Goal: Task Accomplishment & Management: Manage account settings

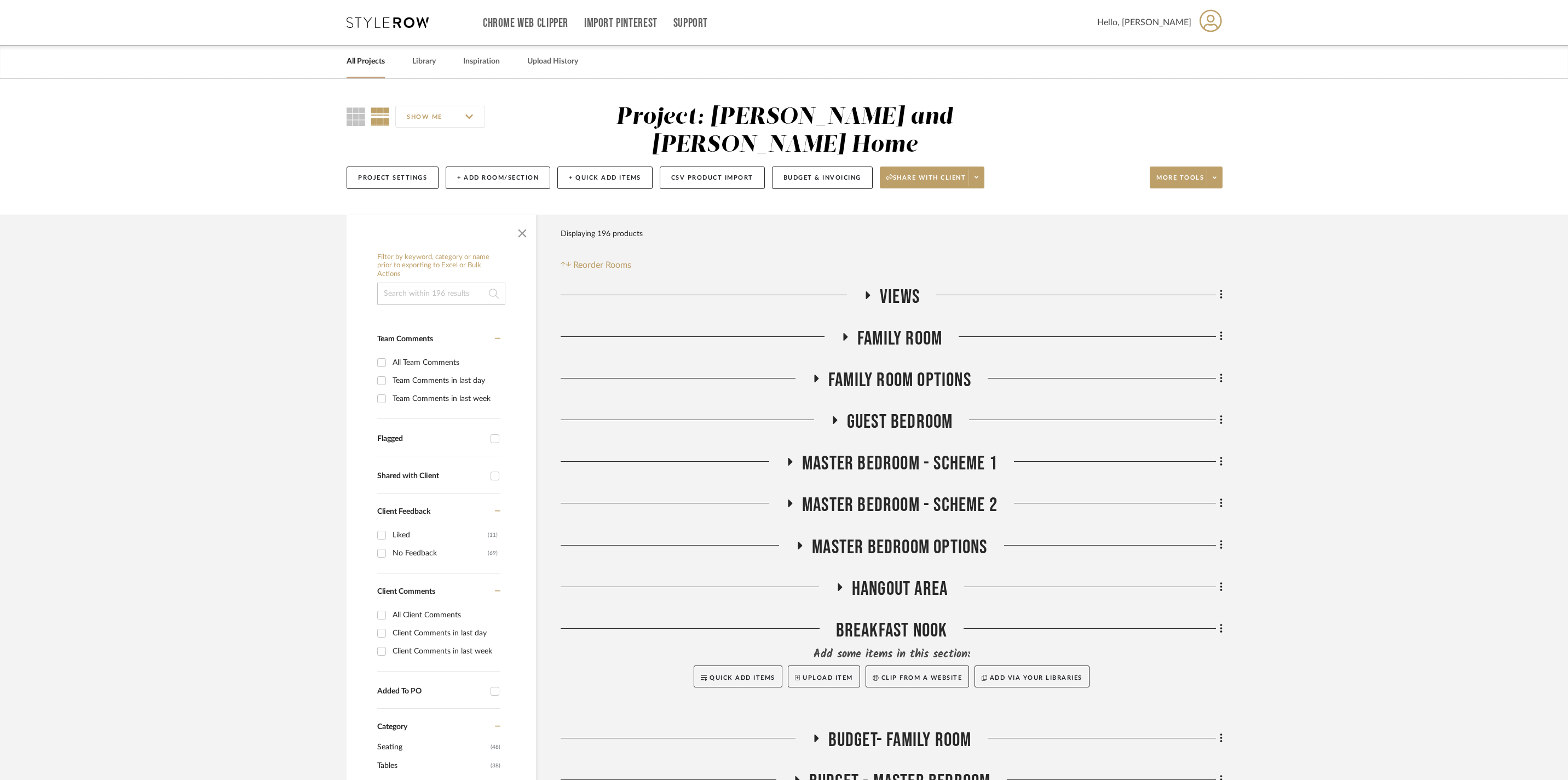
click at [385, 67] on link "All Projects" at bounding box center [366, 62] width 38 height 15
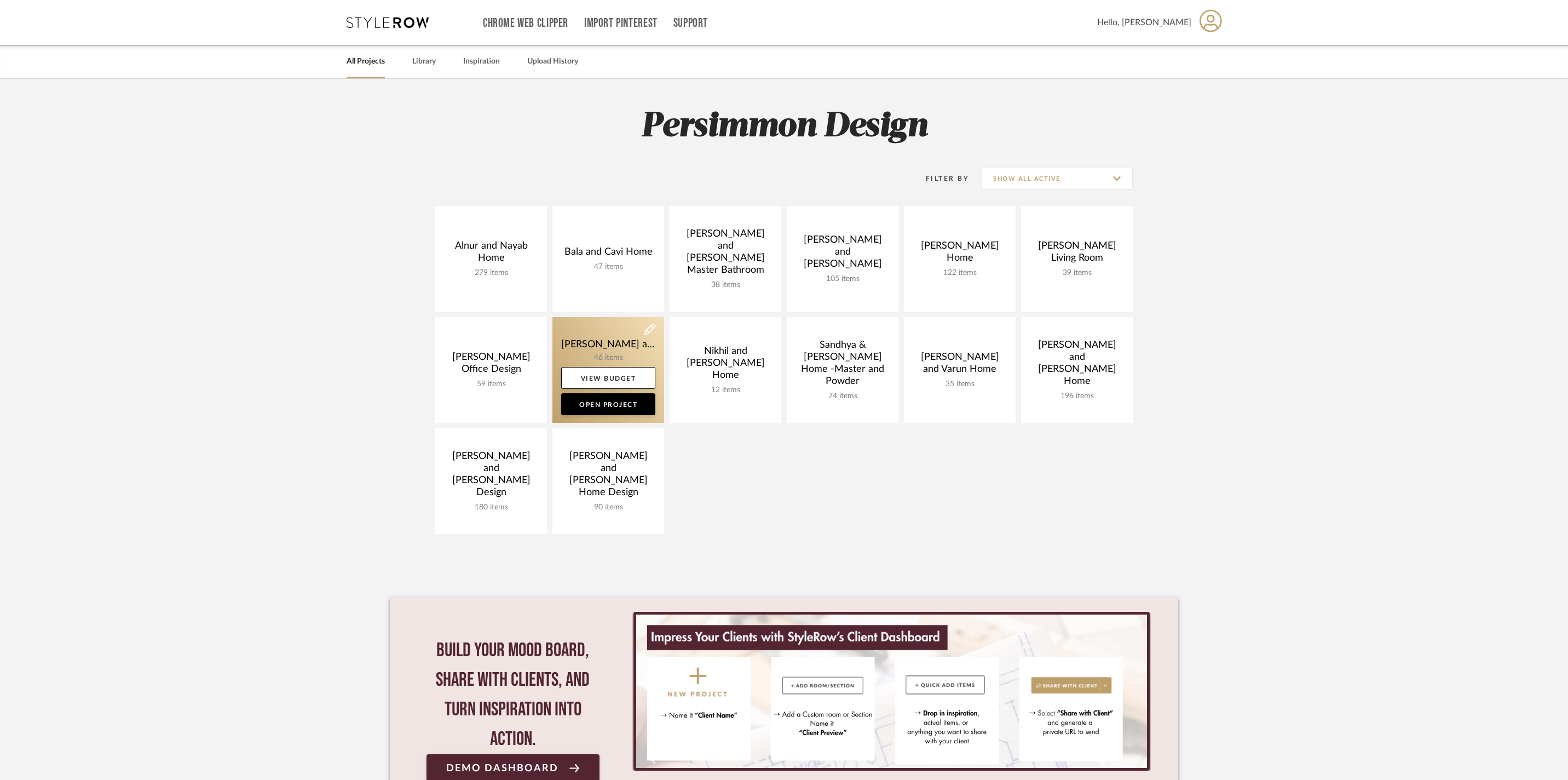
click at [628, 347] on link at bounding box center [608, 370] width 112 height 106
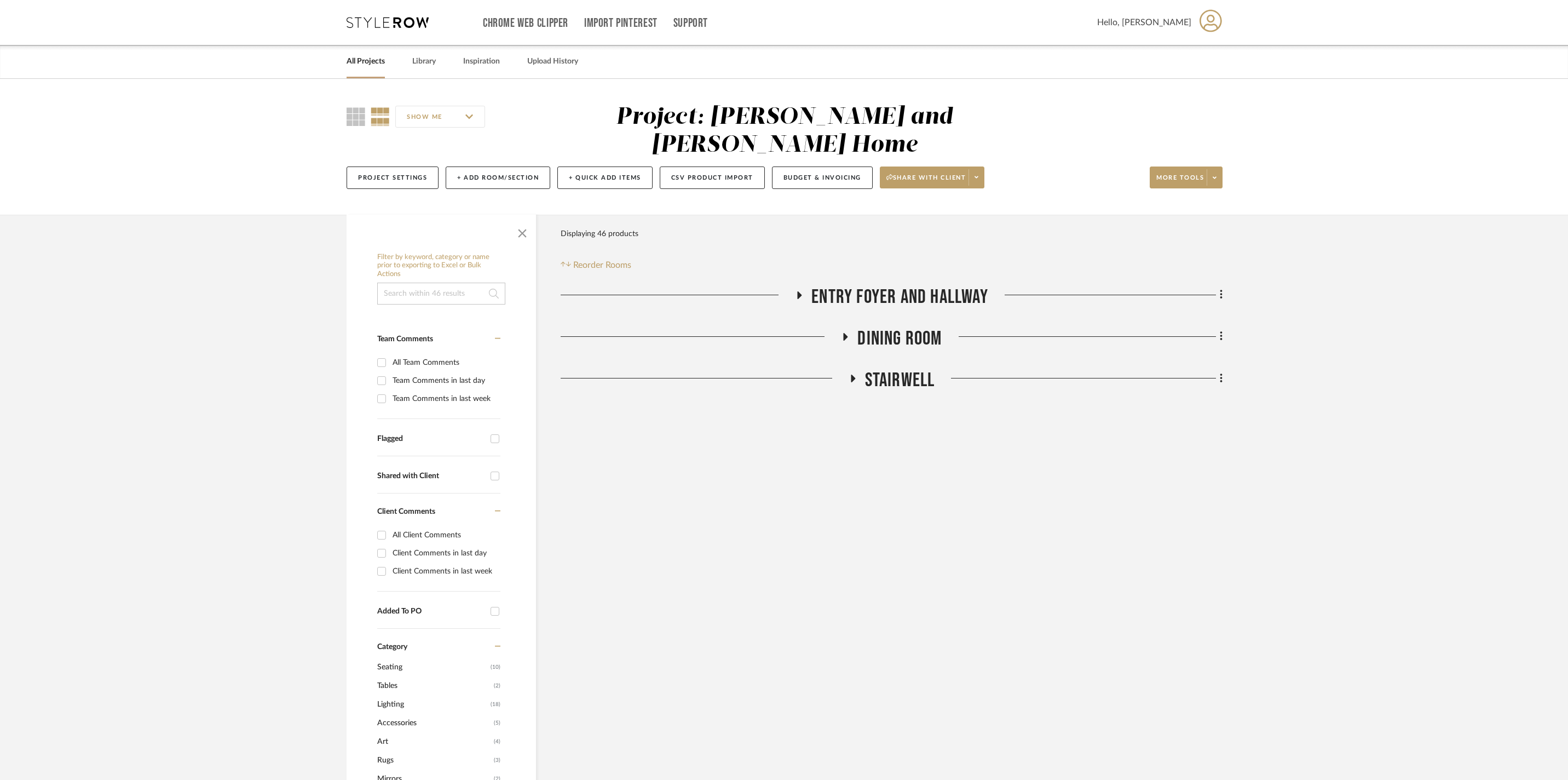
click at [850, 332] on icon at bounding box center [845, 336] width 13 height 8
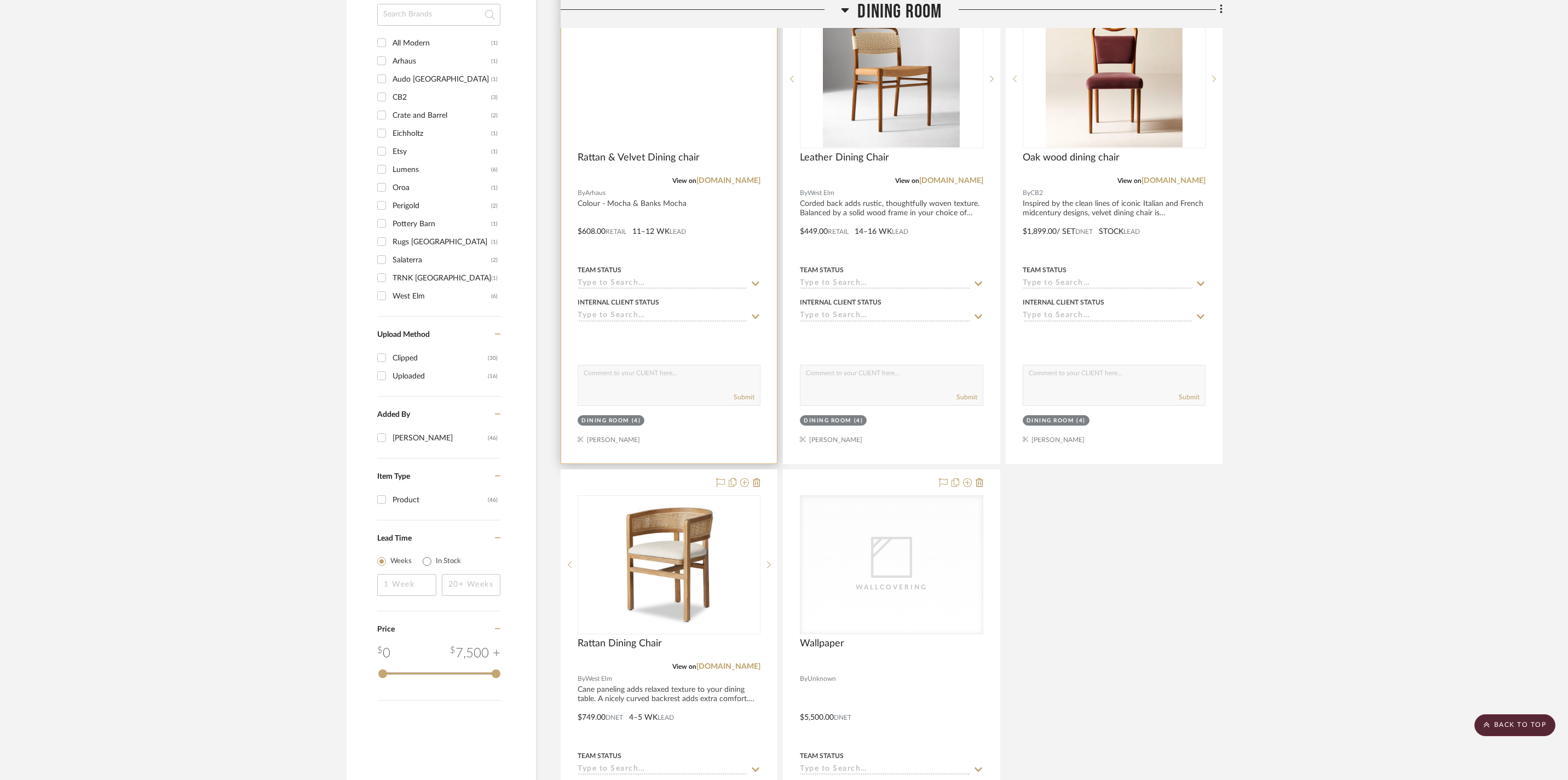
scroll to position [673, 0]
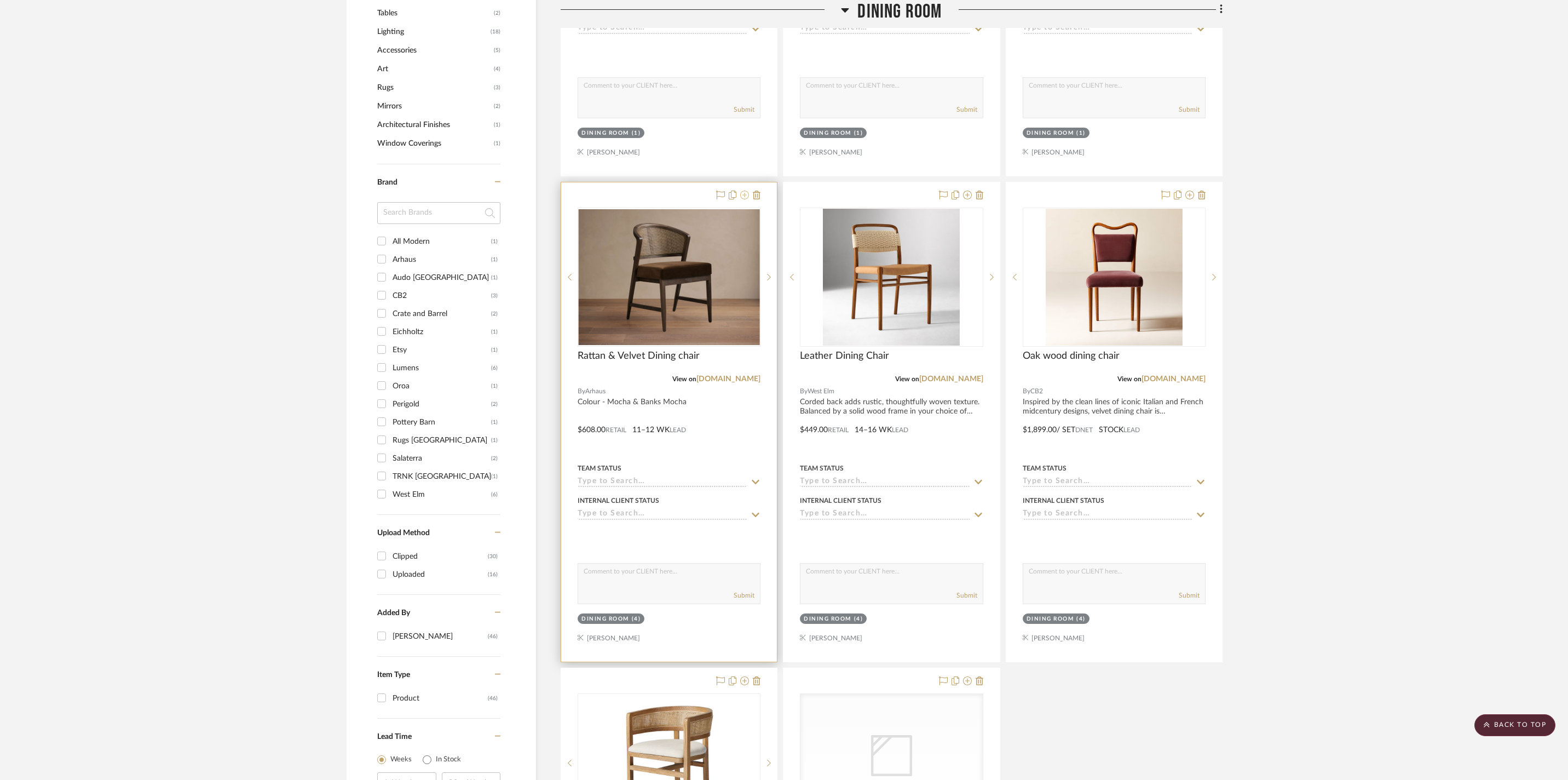
click at [744, 199] on icon at bounding box center [744, 195] width 9 height 9
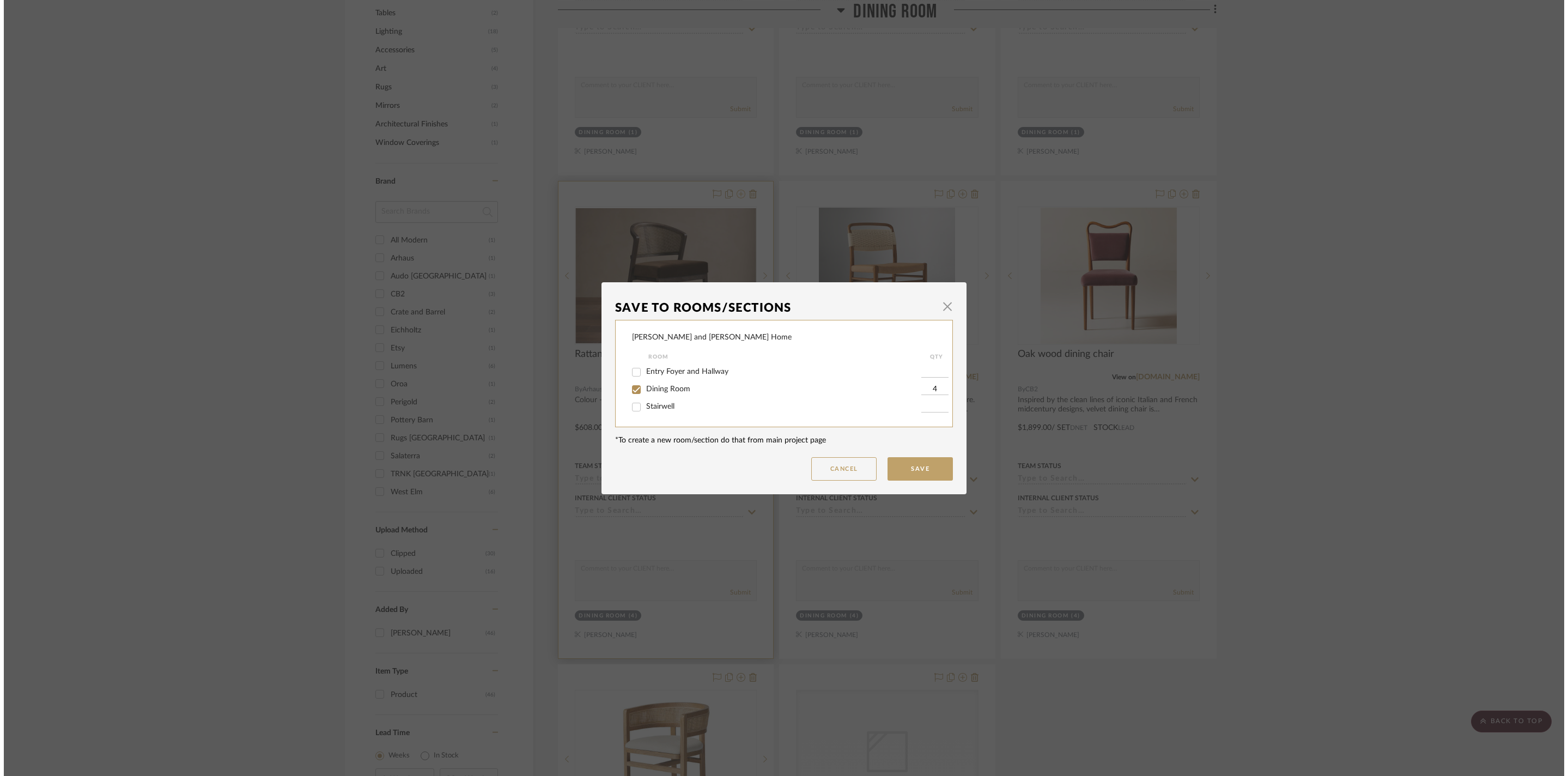
scroll to position [0, 0]
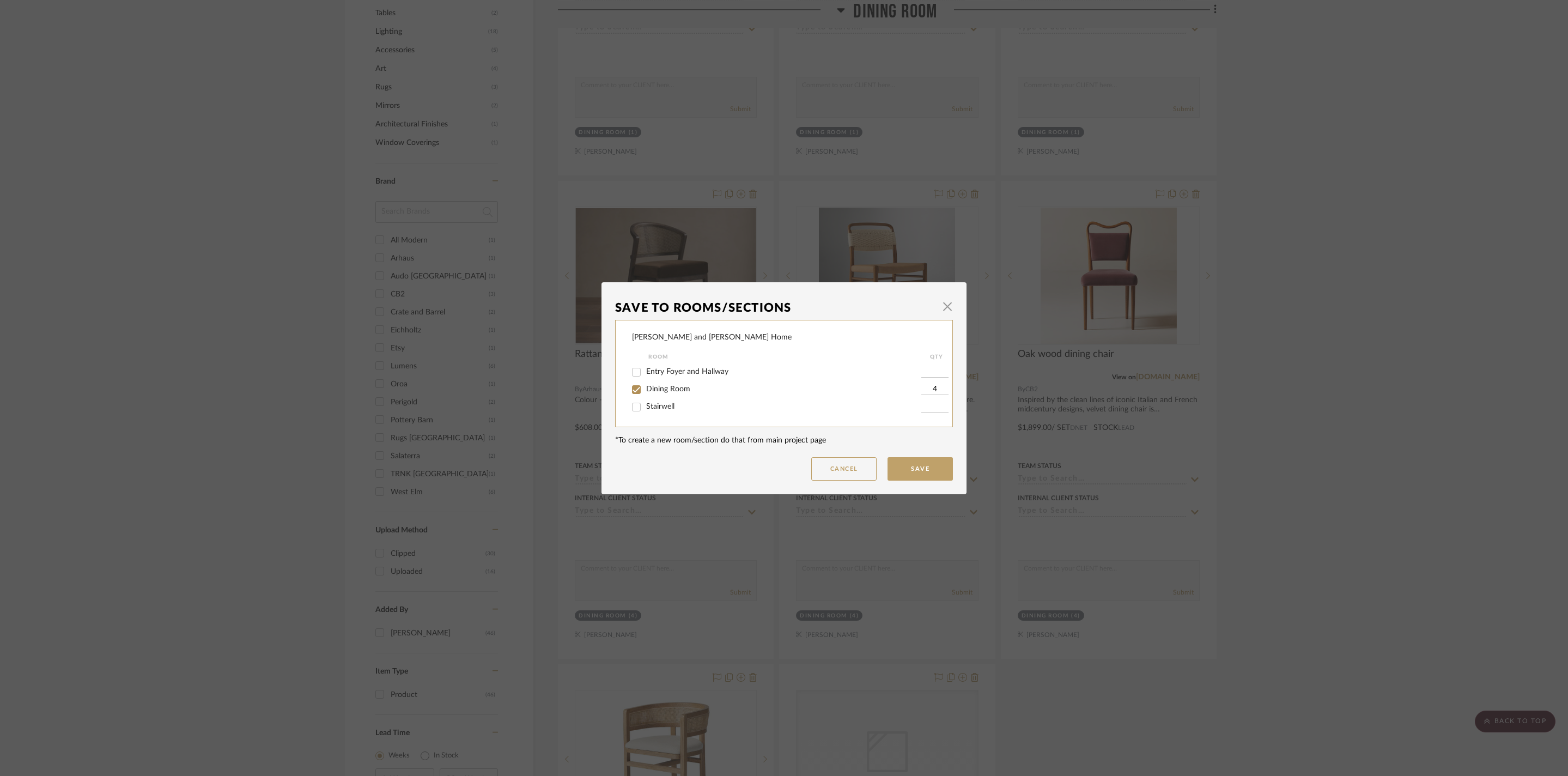
click at [634, 391] on input "Dining Room" at bounding box center [636, 389] width 17 height 17
checkbox input "false"
click at [934, 477] on button "Save" at bounding box center [920, 469] width 65 height 24
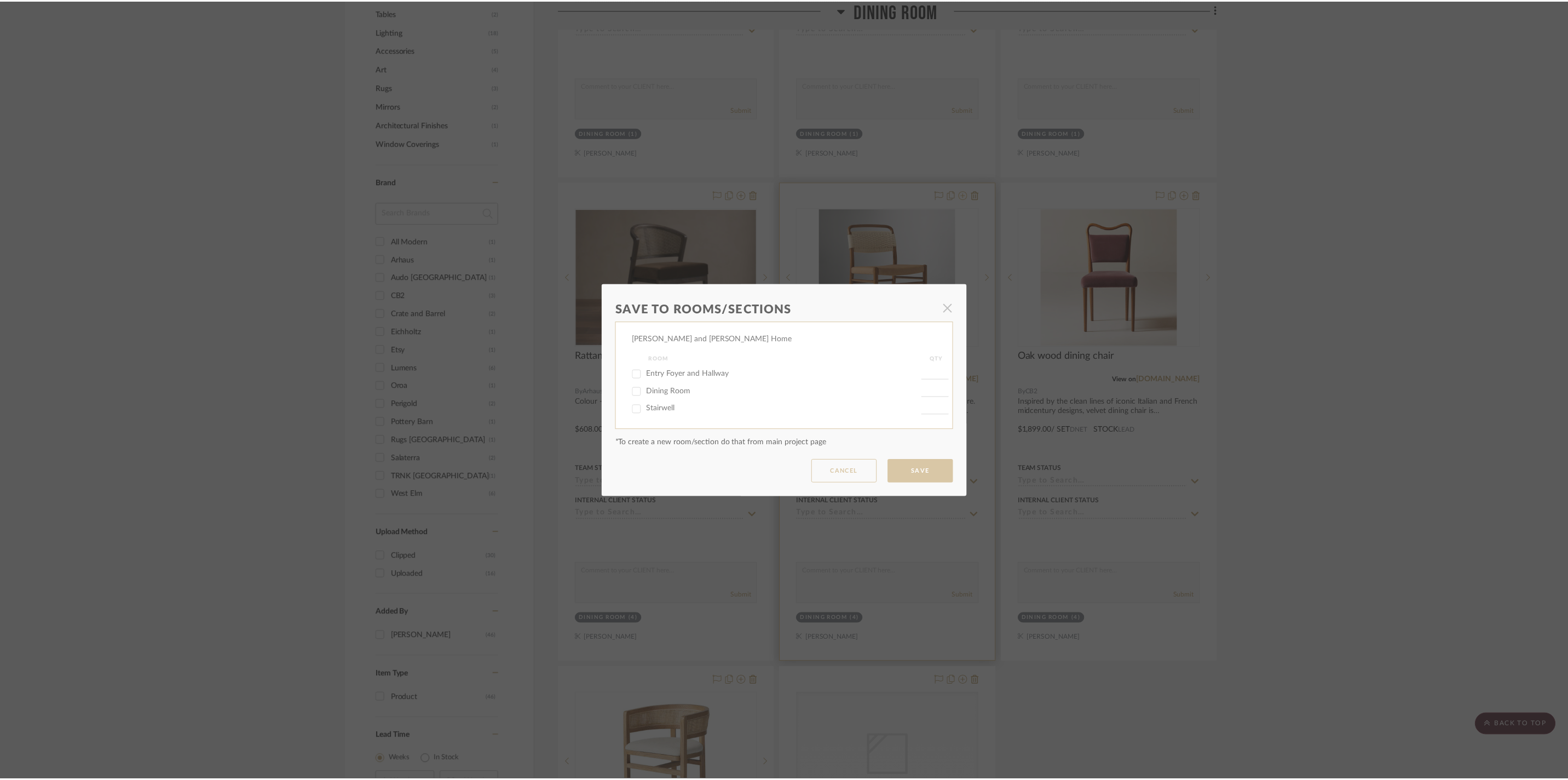
scroll to position [673, 0]
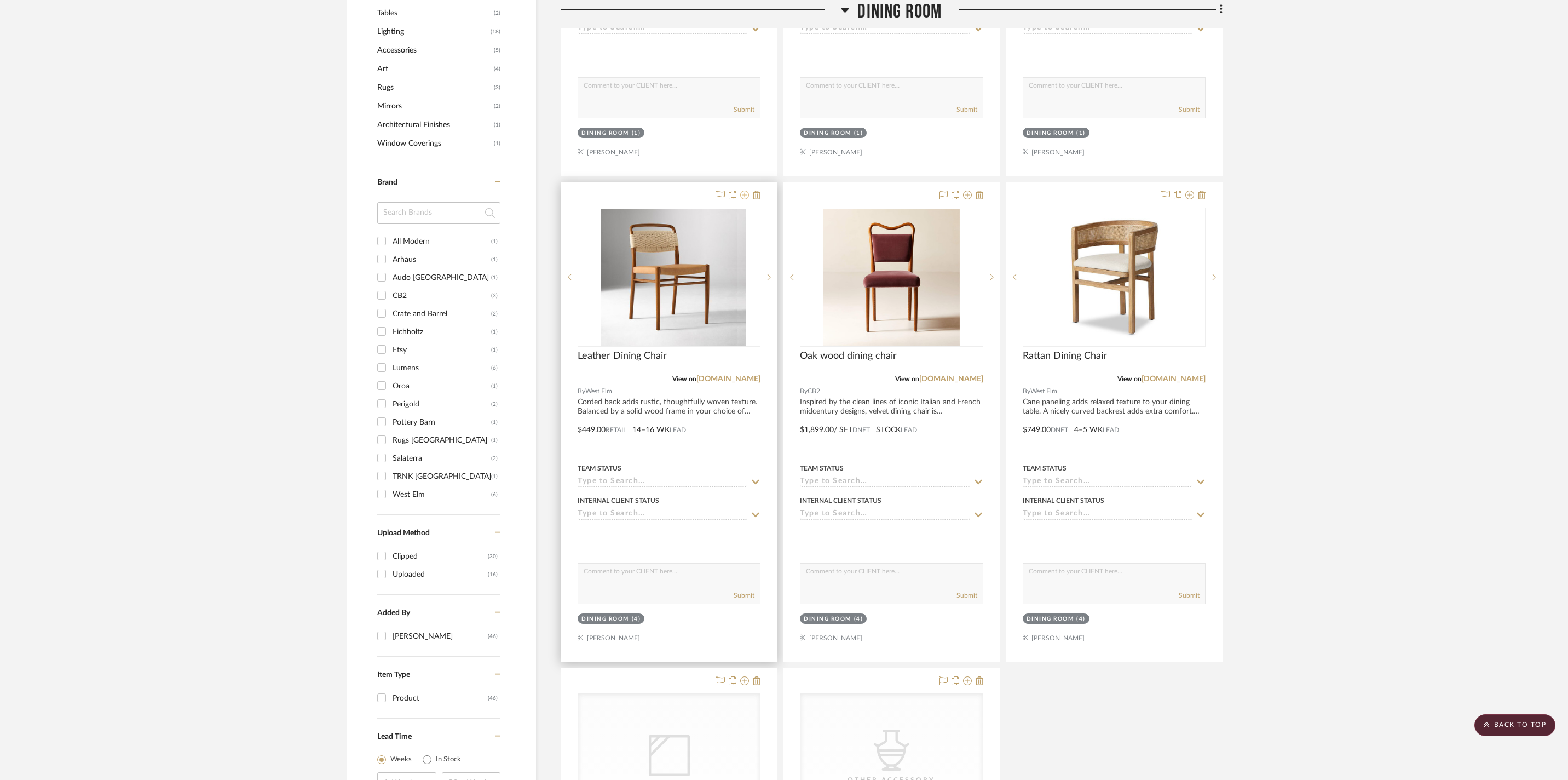
click at [744, 199] on icon at bounding box center [744, 195] width 9 height 9
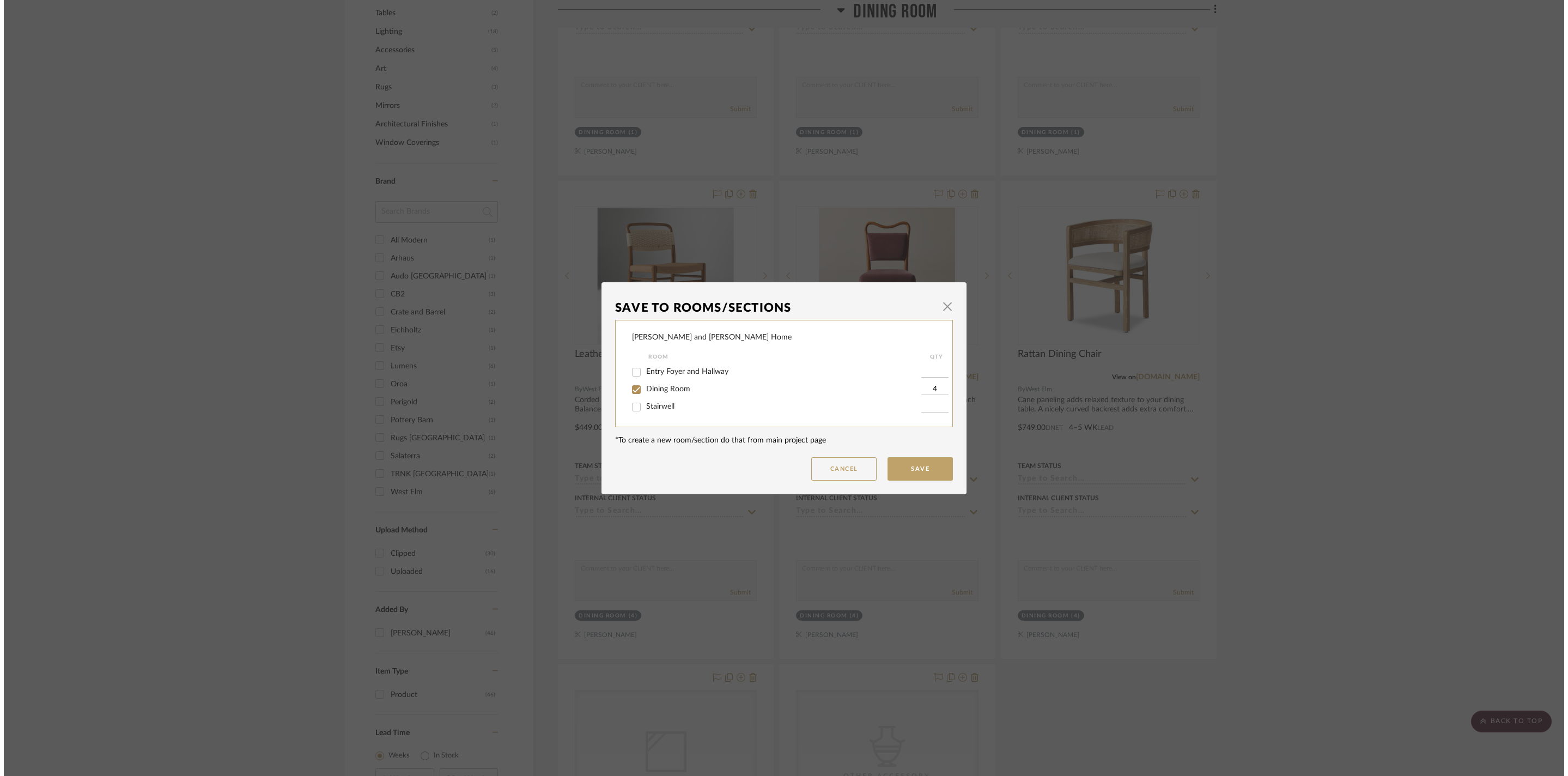
scroll to position [0, 0]
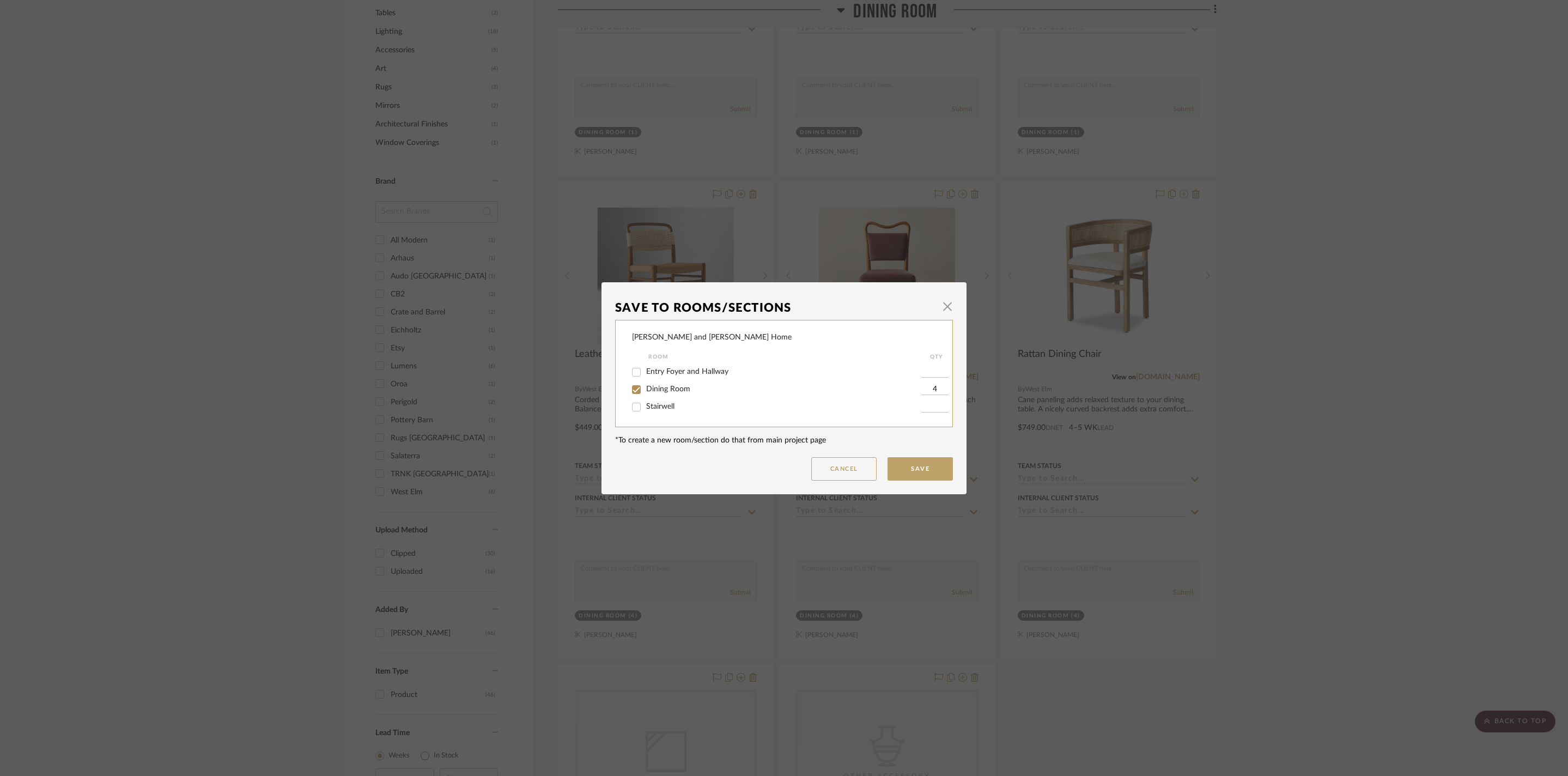
click at [636, 390] on input "Dining Room" at bounding box center [636, 389] width 17 height 17
checkbox input "false"
click at [912, 472] on button "Save" at bounding box center [920, 469] width 65 height 24
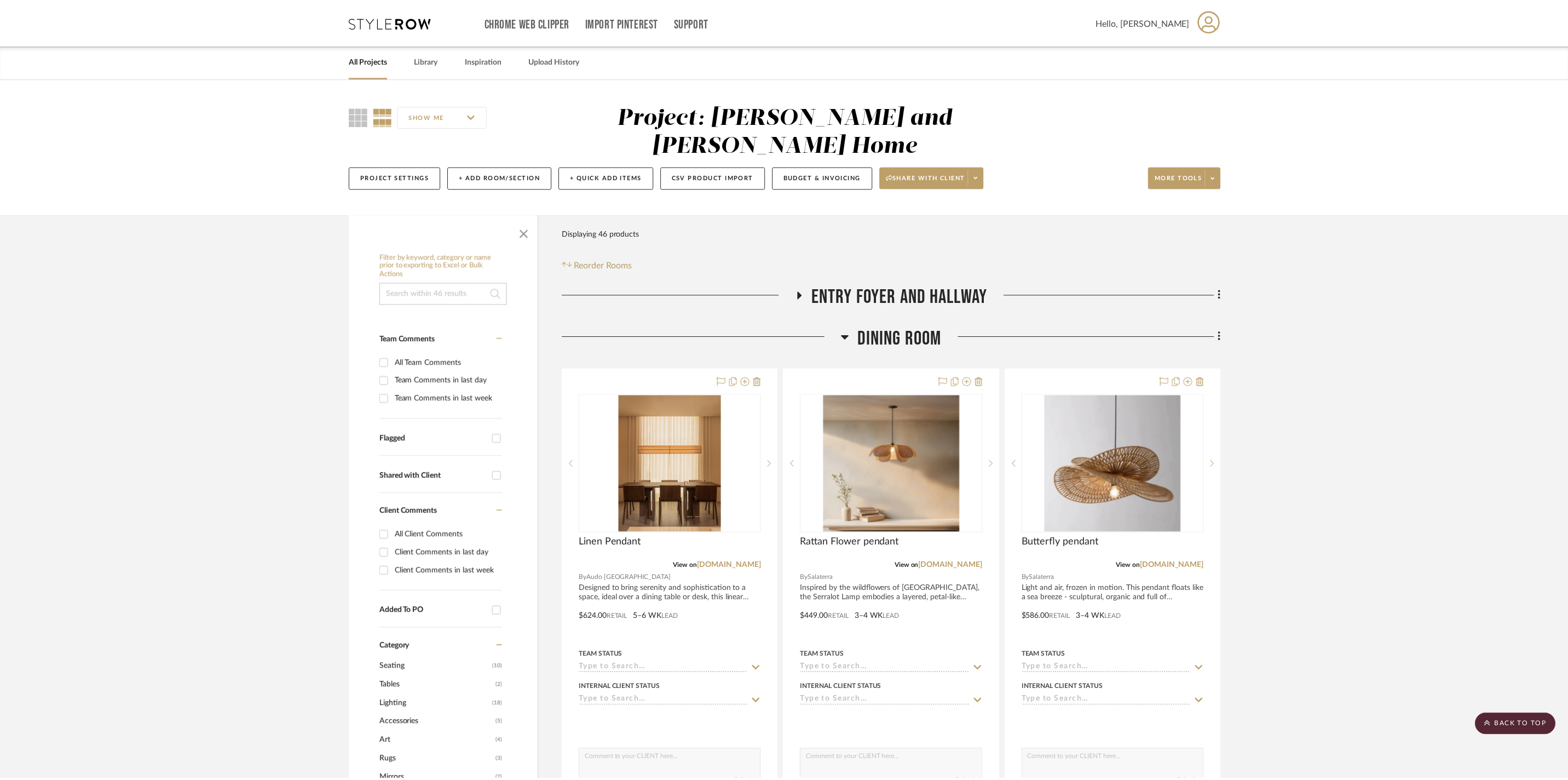
scroll to position [673, 0]
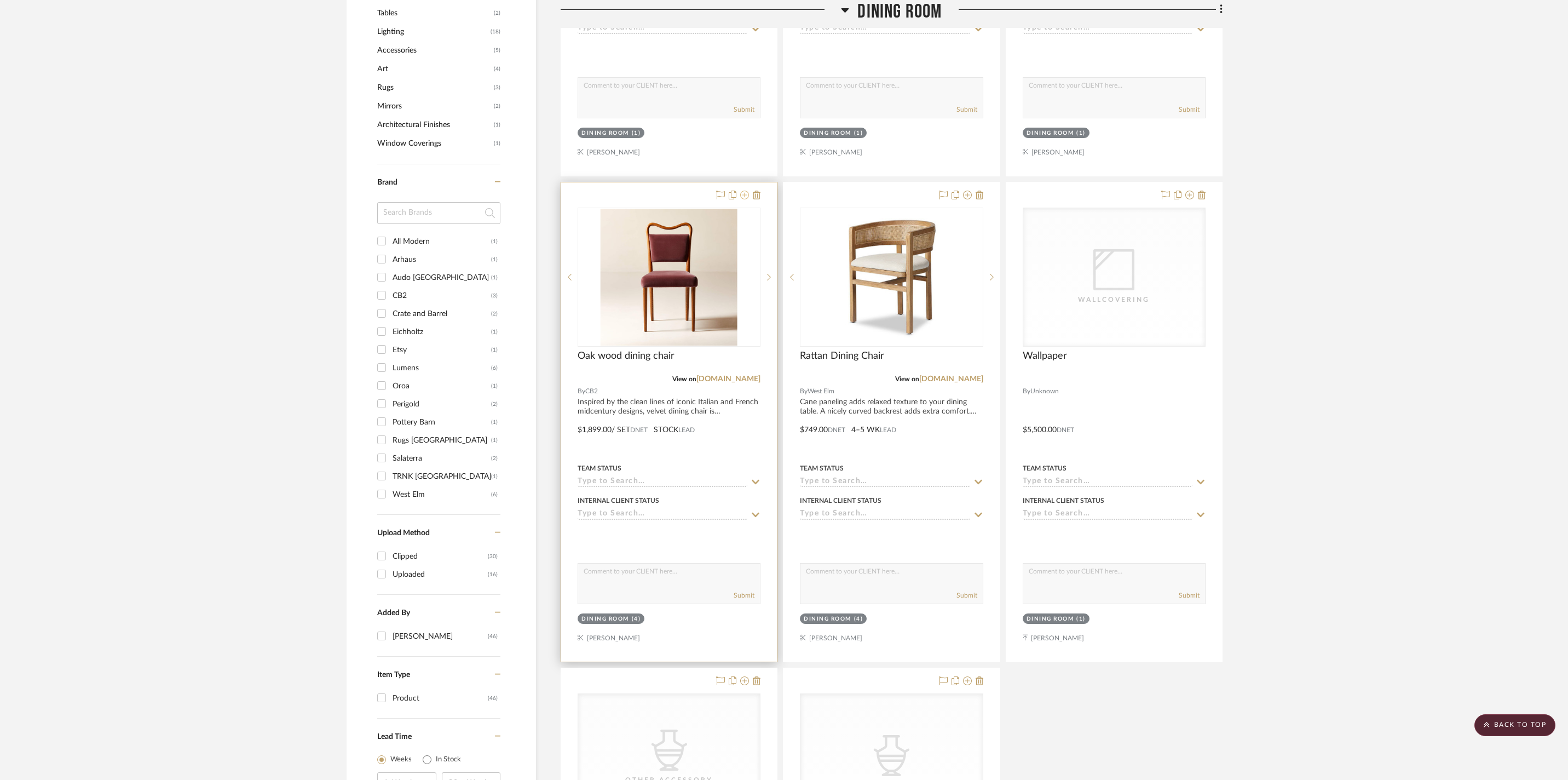
click at [744, 199] on icon at bounding box center [744, 195] width 9 height 9
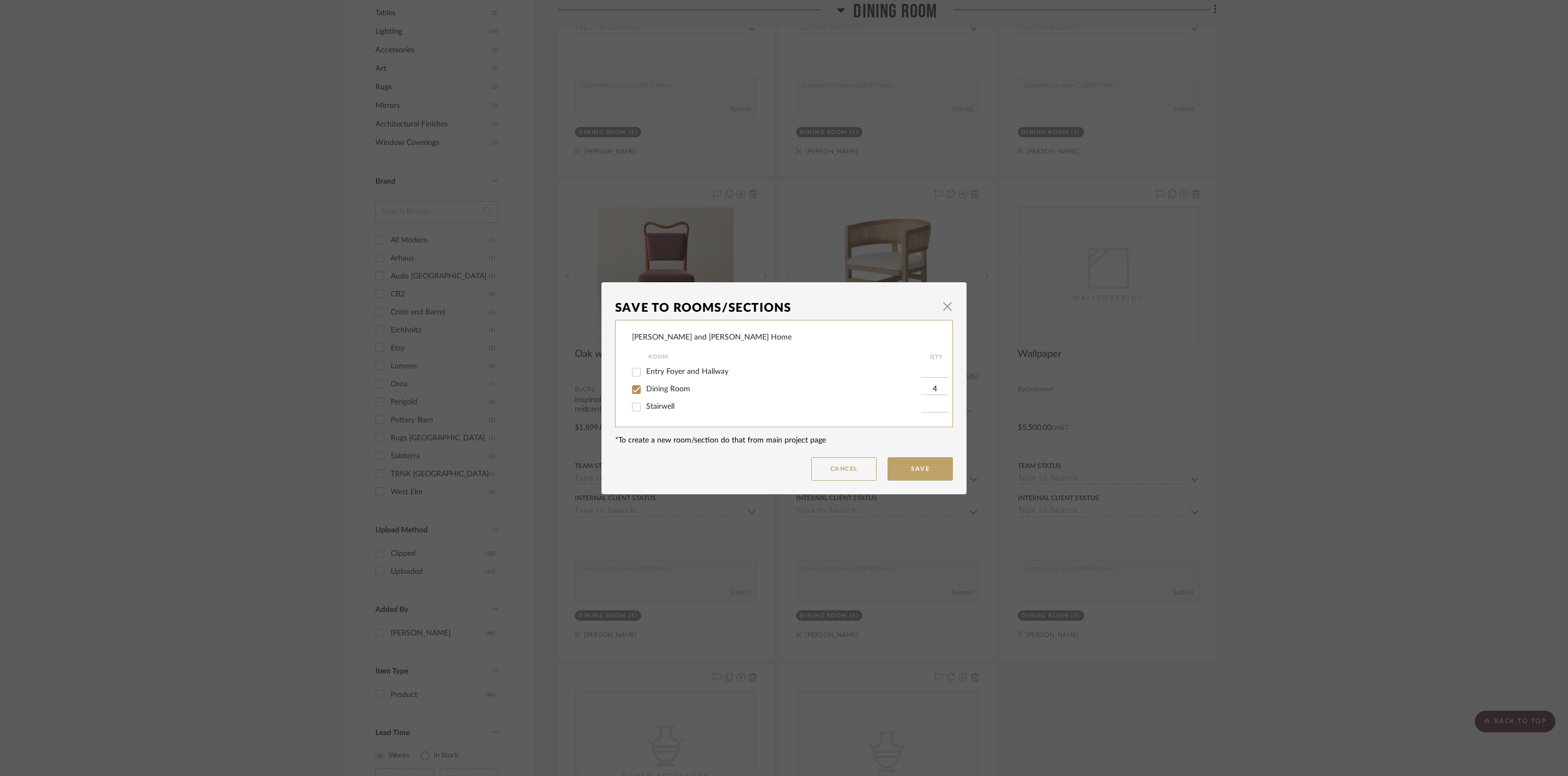
click at [690, 387] on span "Dining Room" at bounding box center [667, 389] width 44 height 7
click at [645, 387] on input "Dining Room" at bounding box center [636, 389] width 17 height 17
checkbox input "false"
click at [930, 474] on button "Save" at bounding box center [920, 469] width 65 height 24
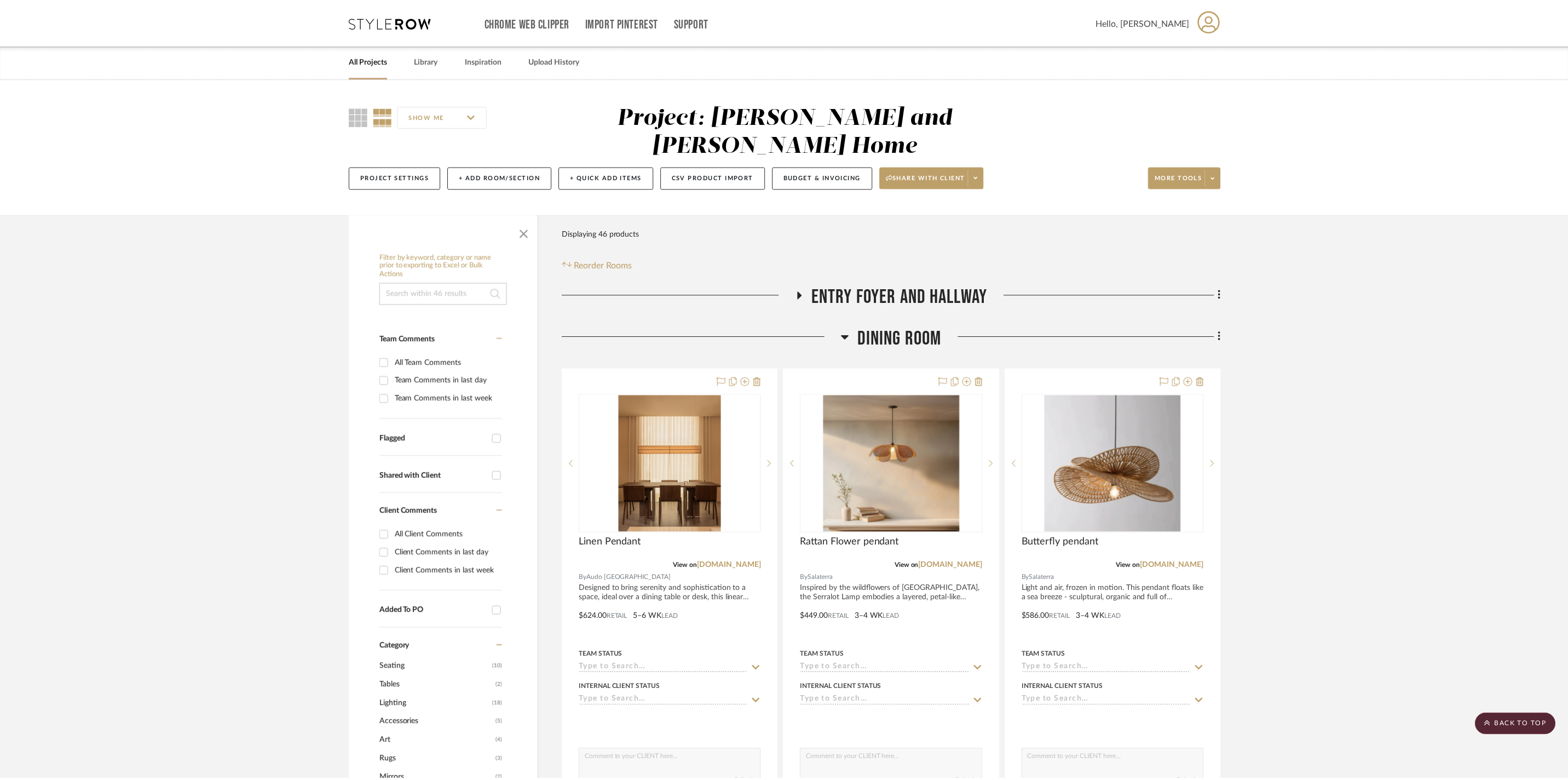
scroll to position [673, 0]
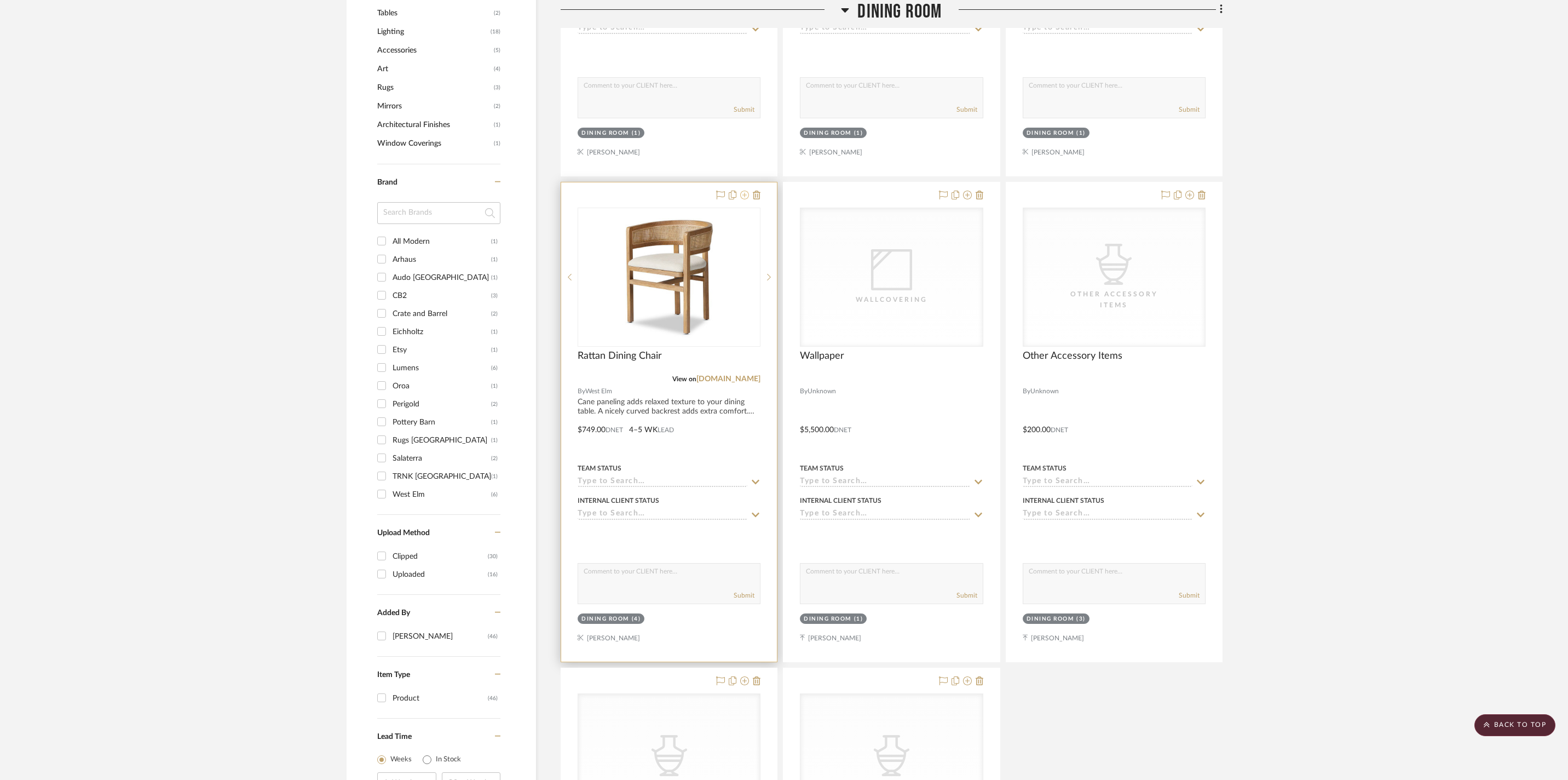
click at [744, 199] on icon at bounding box center [744, 195] width 9 height 9
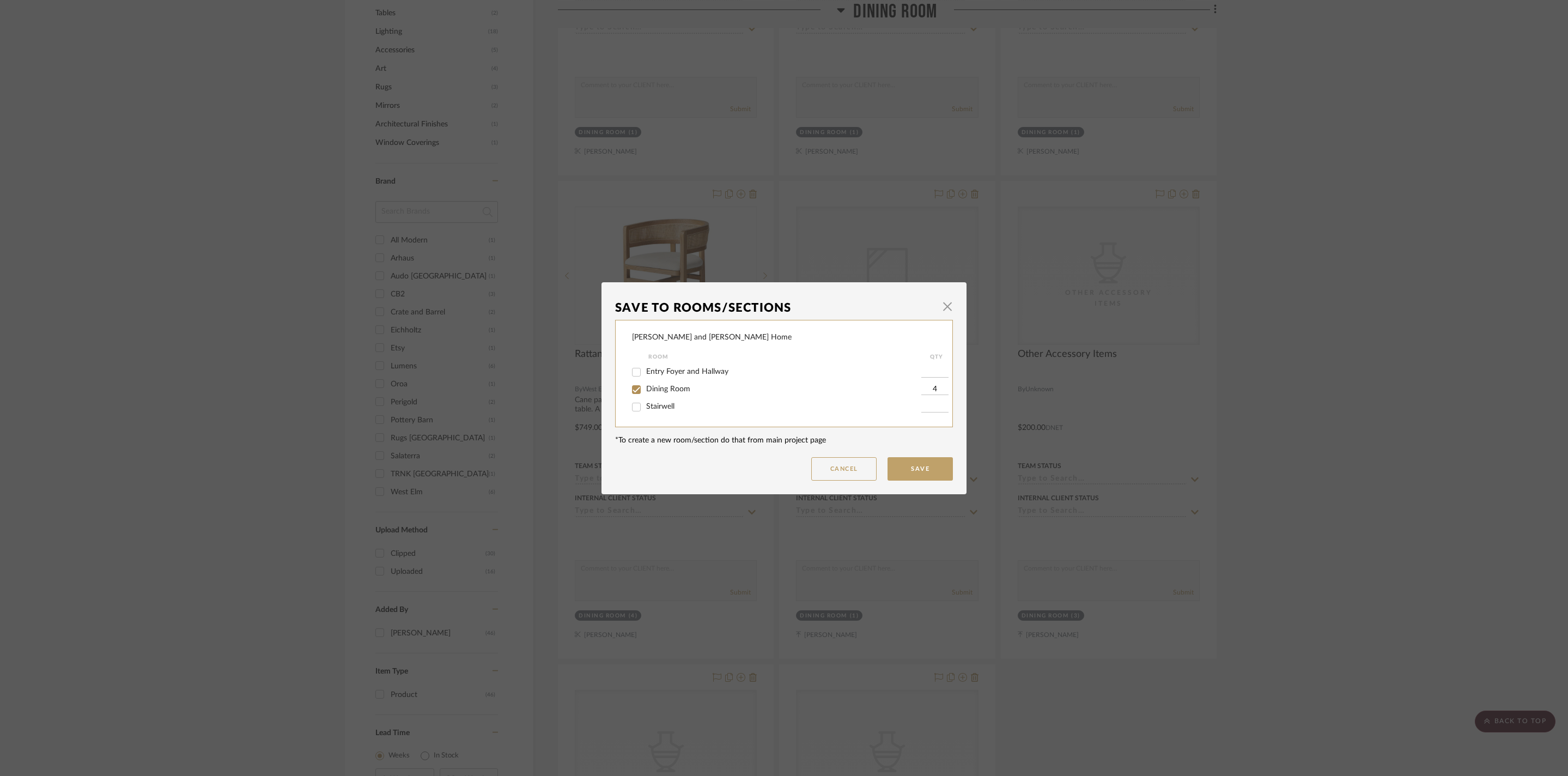
click at [676, 385] on span "Dining Room" at bounding box center [667, 389] width 44 height 7
click at [645, 385] on input "Dining Room" at bounding box center [636, 389] width 17 height 17
checkbox input "false"
click at [930, 466] on button "Save" at bounding box center [920, 469] width 65 height 24
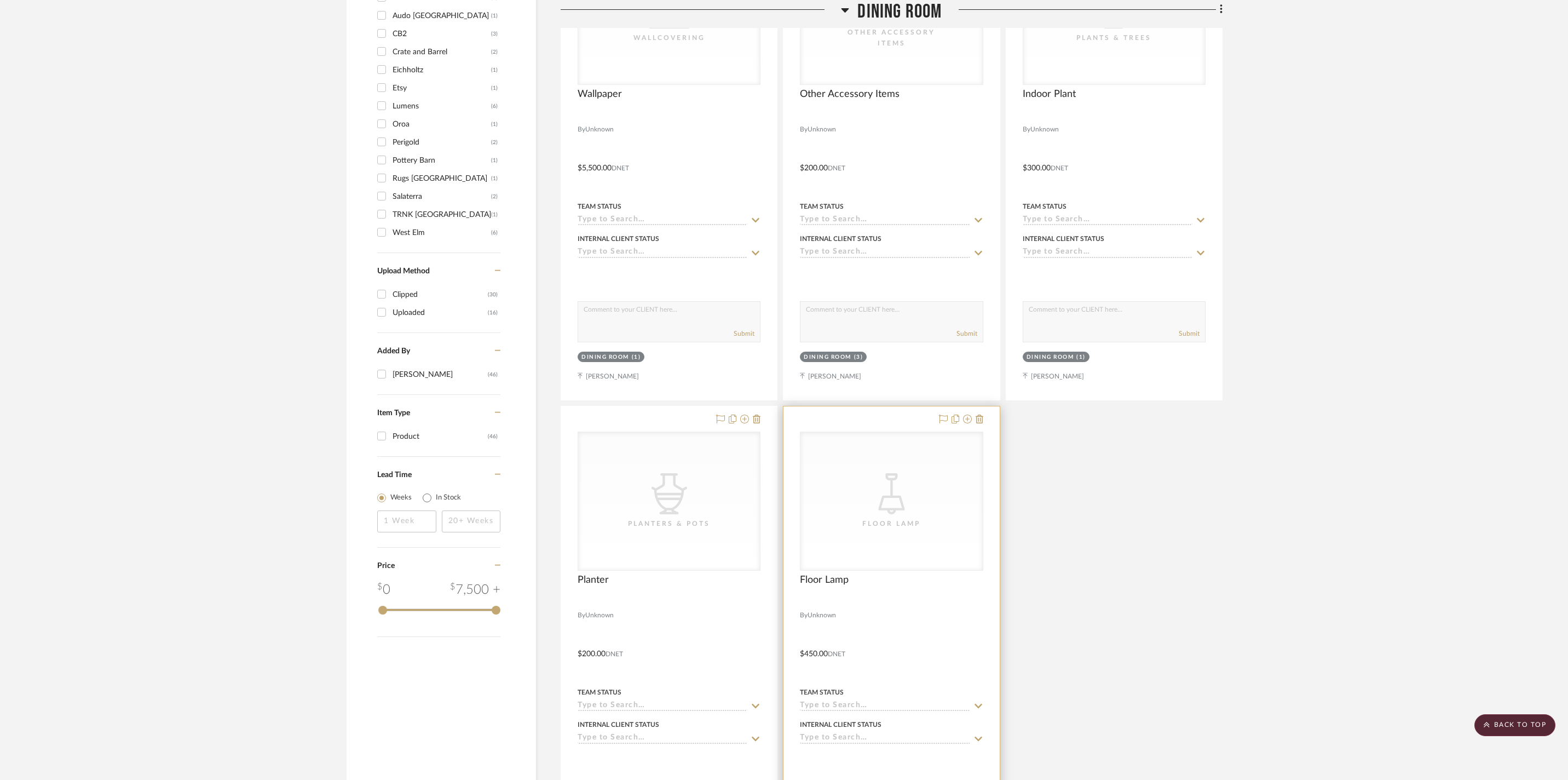
scroll to position [1340, 0]
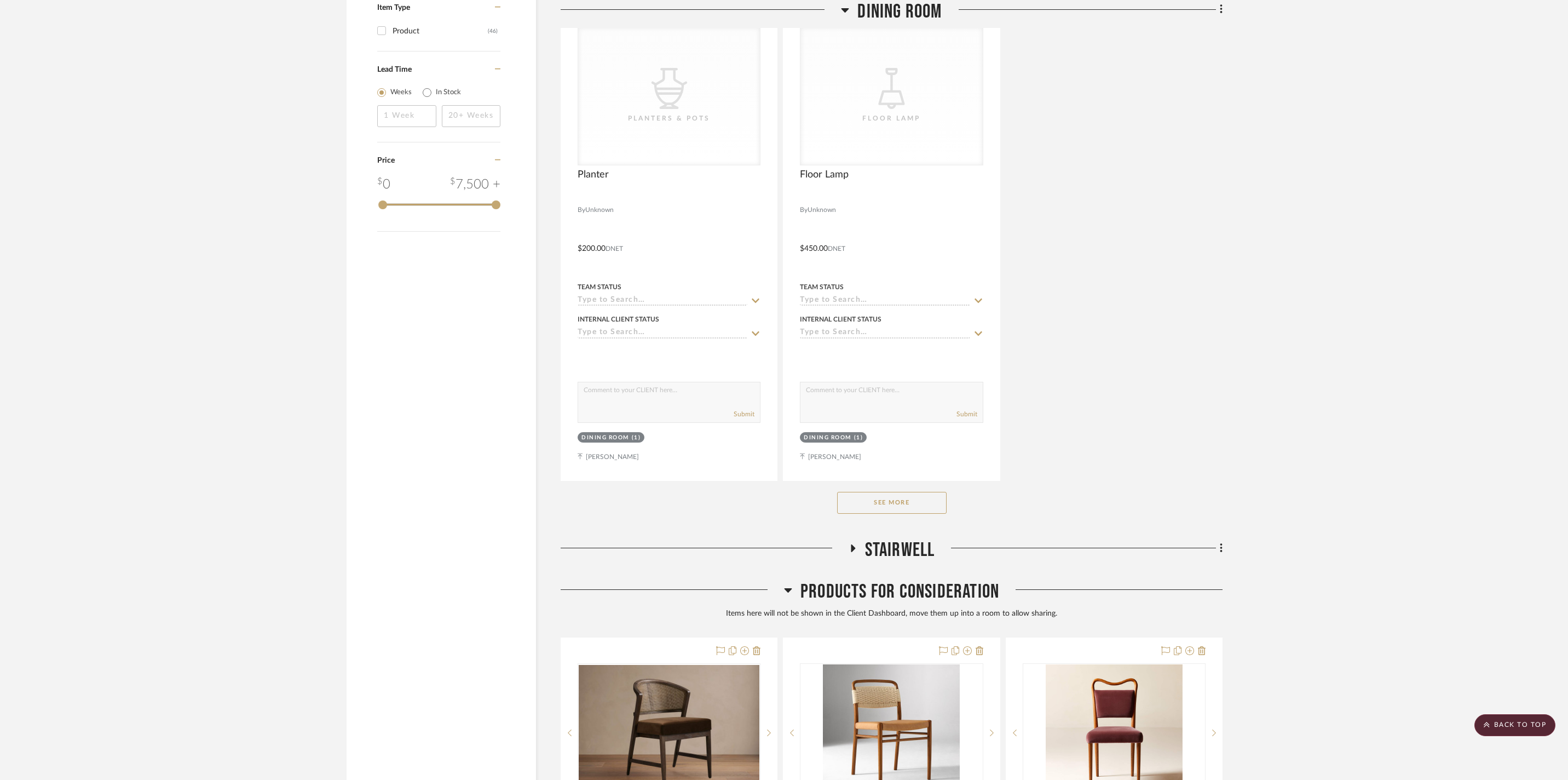
click at [908, 514] on button "See More" at bounding box center [891, 502] width 110 height 22
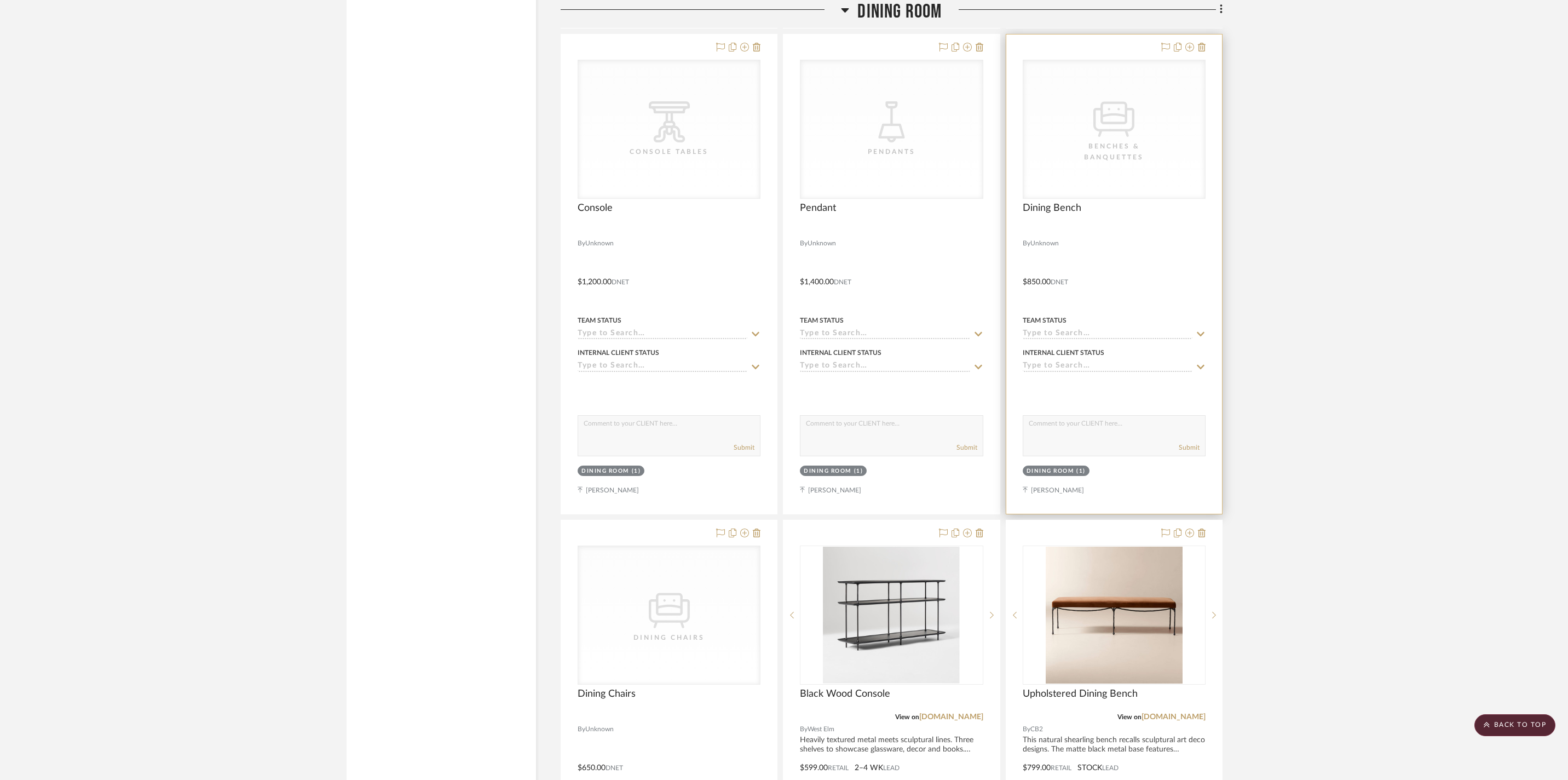
scroll to position [2233, 0]
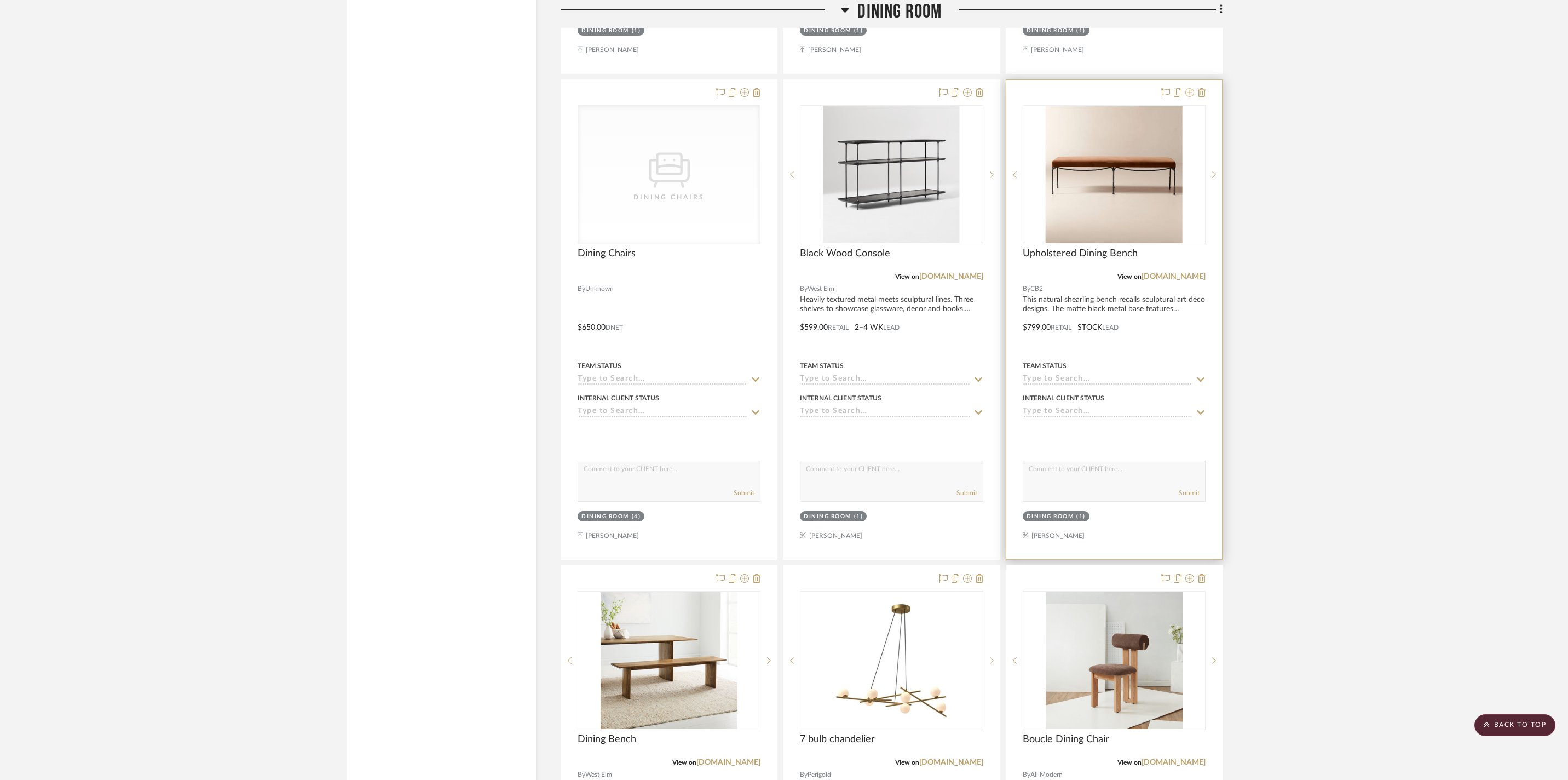
click at [1188, 97] on icon at bounding box center [1190, 93] width 9 height 9
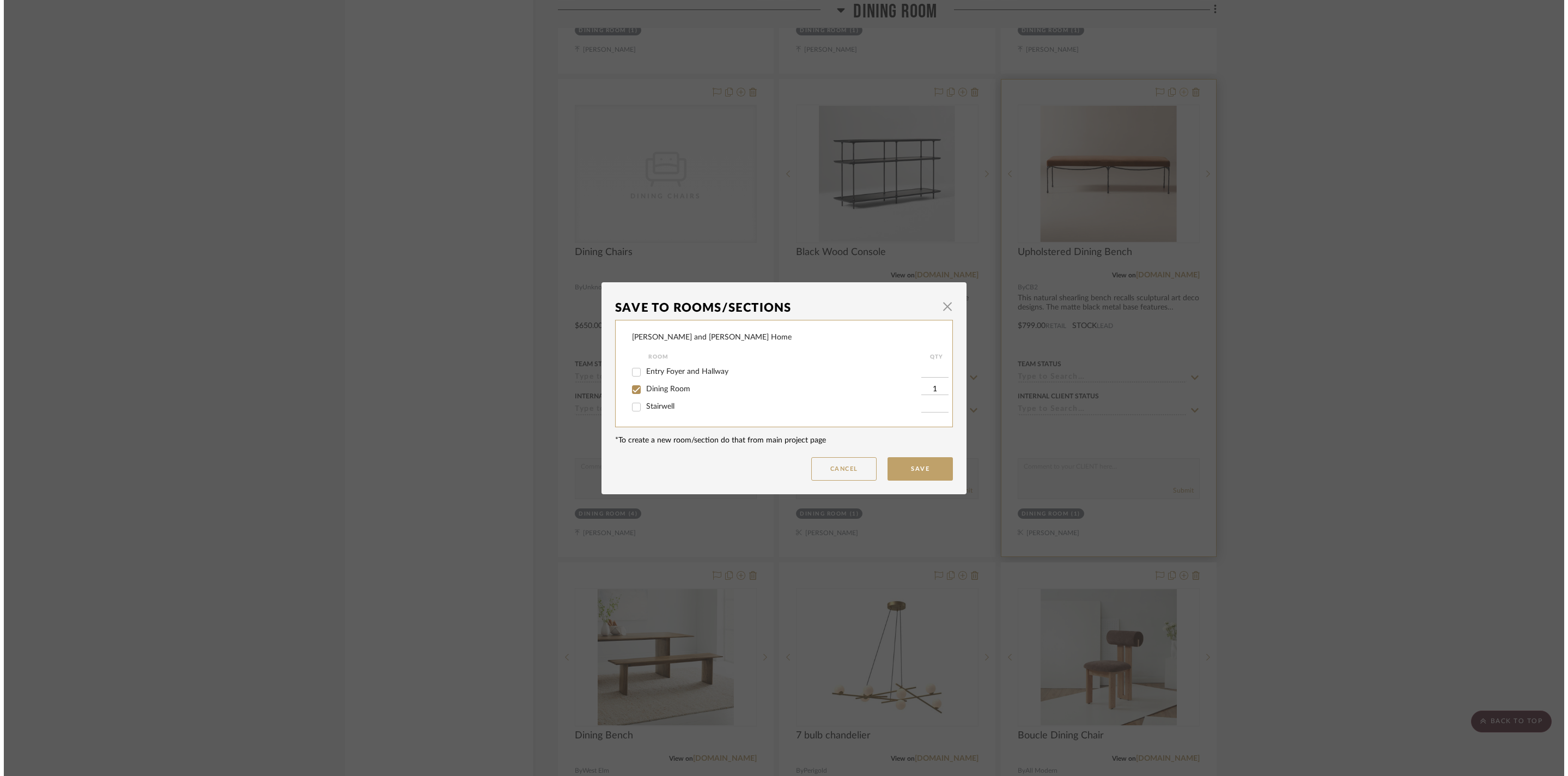
scroll to position [0, 0]
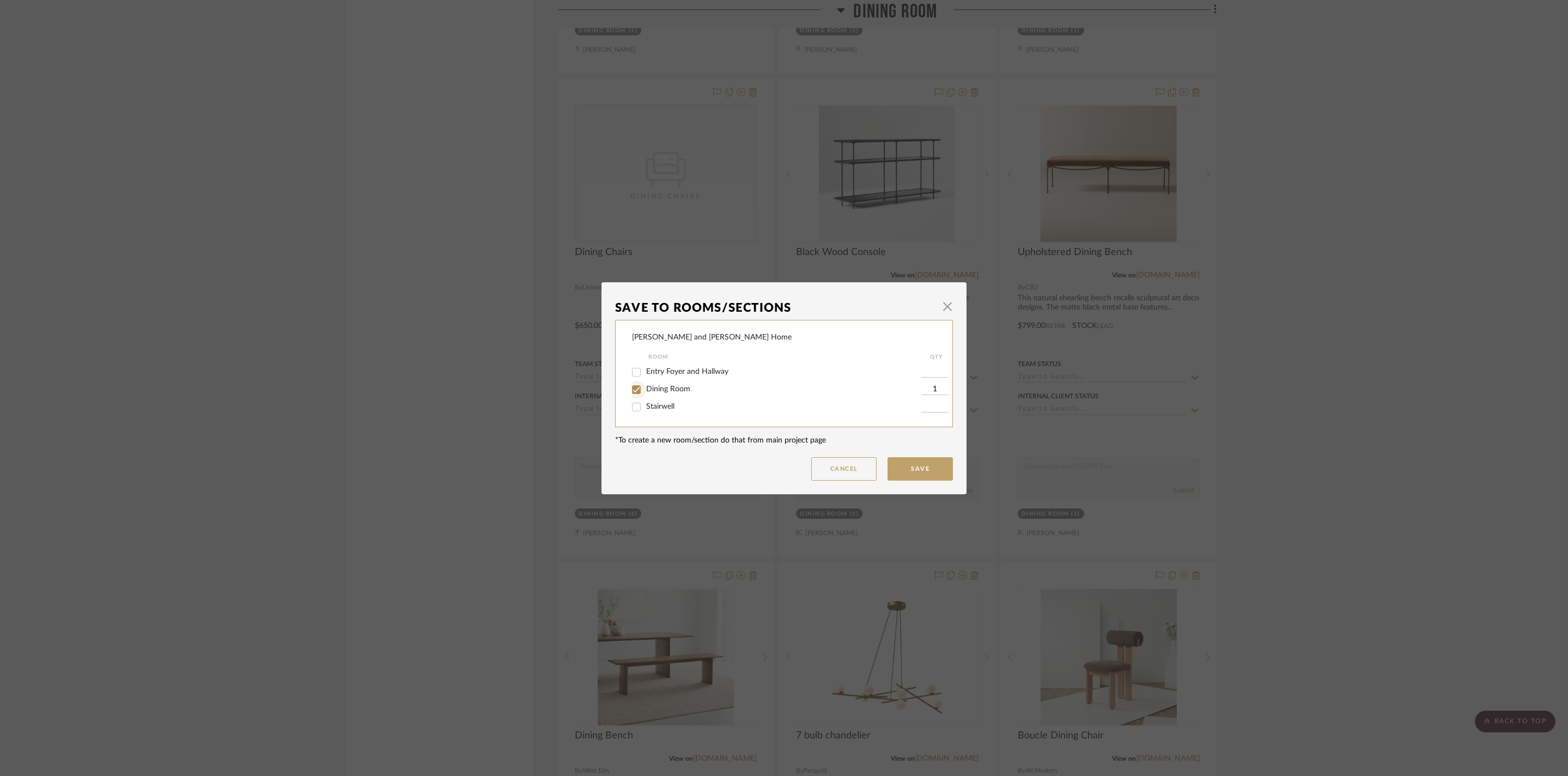
click at [630, 391] on input "Dining Room" at bounding box center [636, 389] width 17 height 17
checkbox input "false"
click at [892, 472] on button "Save" at bounding box center [920, 469] width 65 height 24
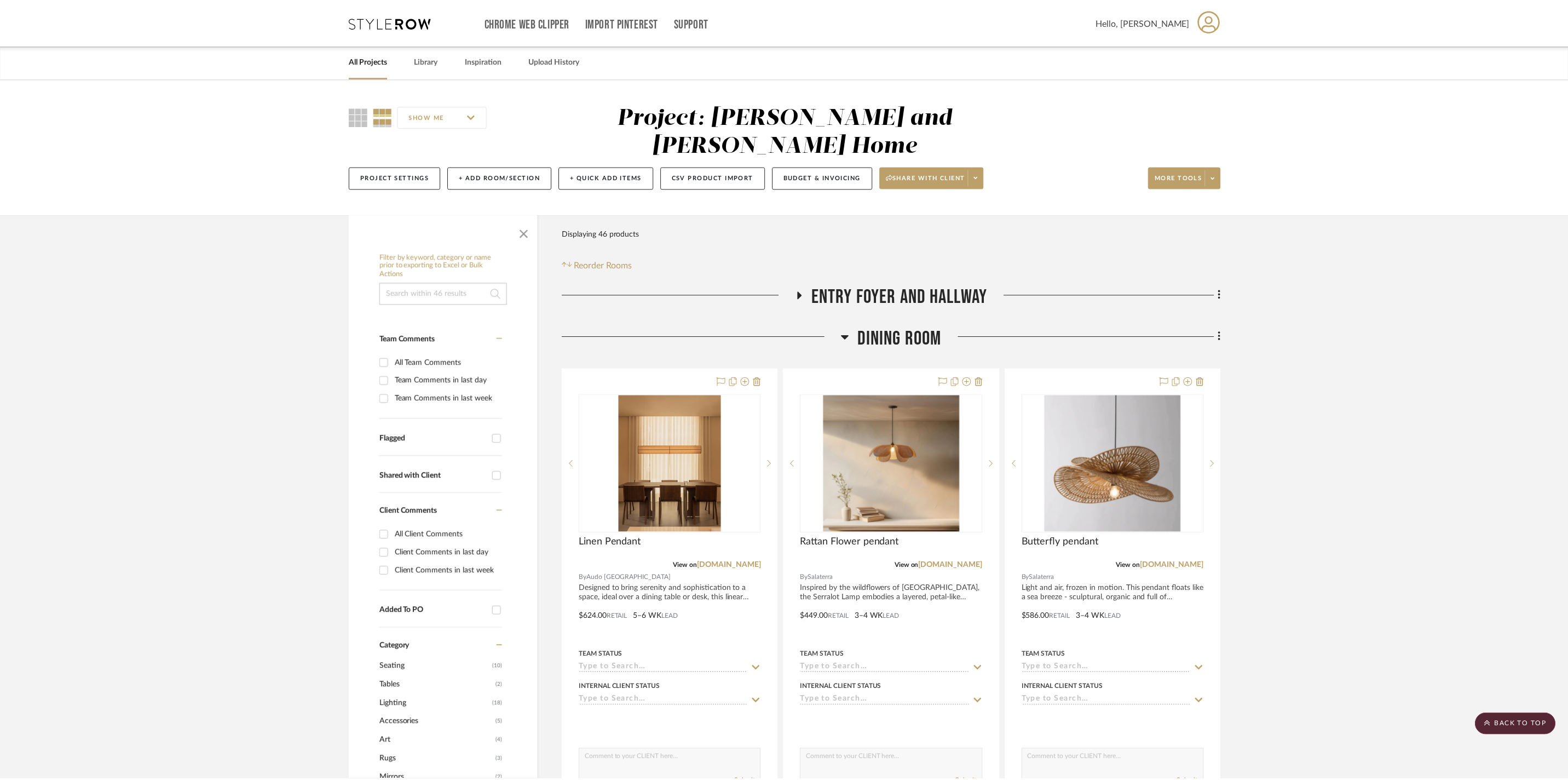
scroll to position [2233, 0]
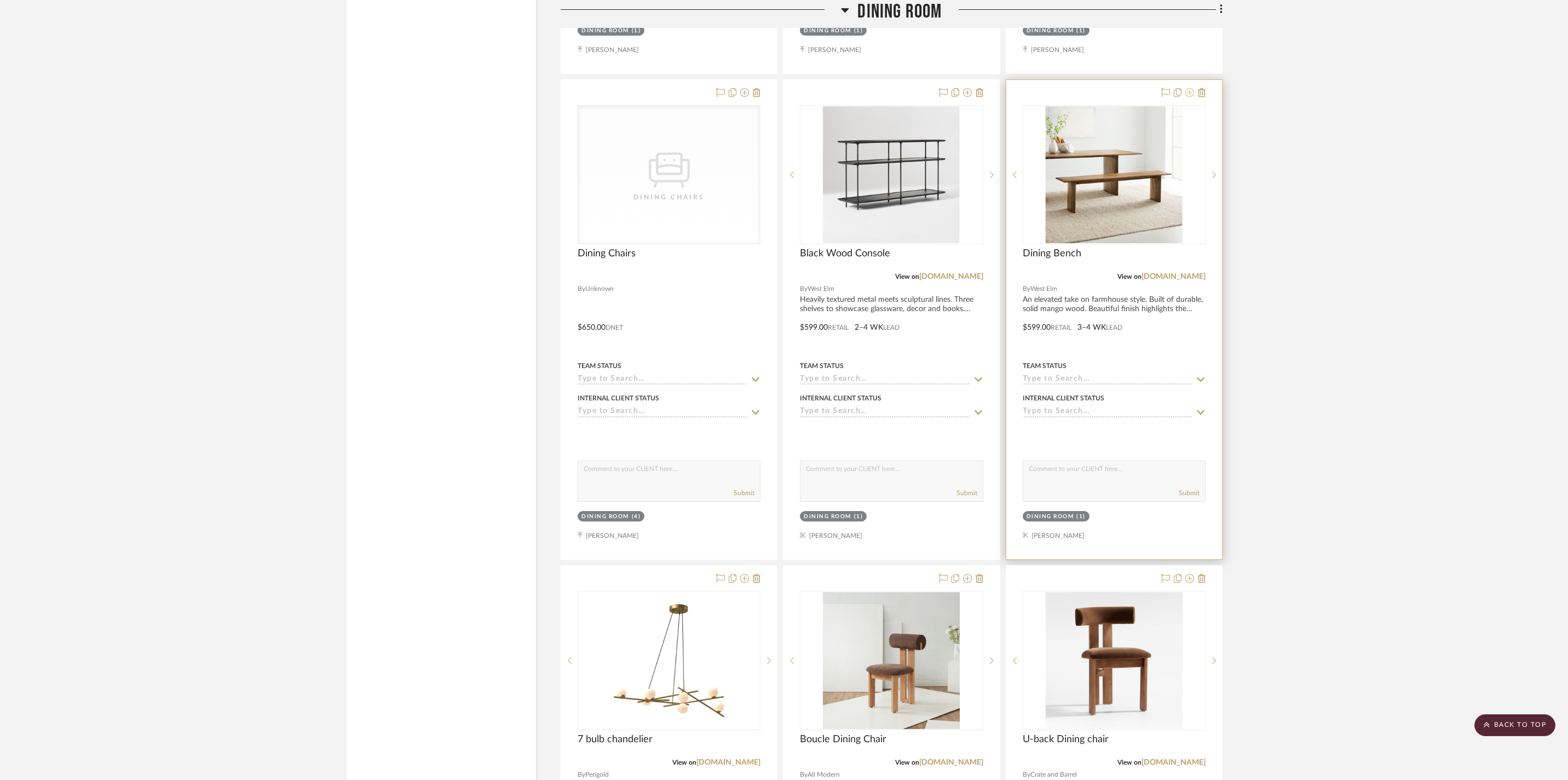
click at [1191, 97] on icon at bounding box center [1190, 93] width 9 height 9
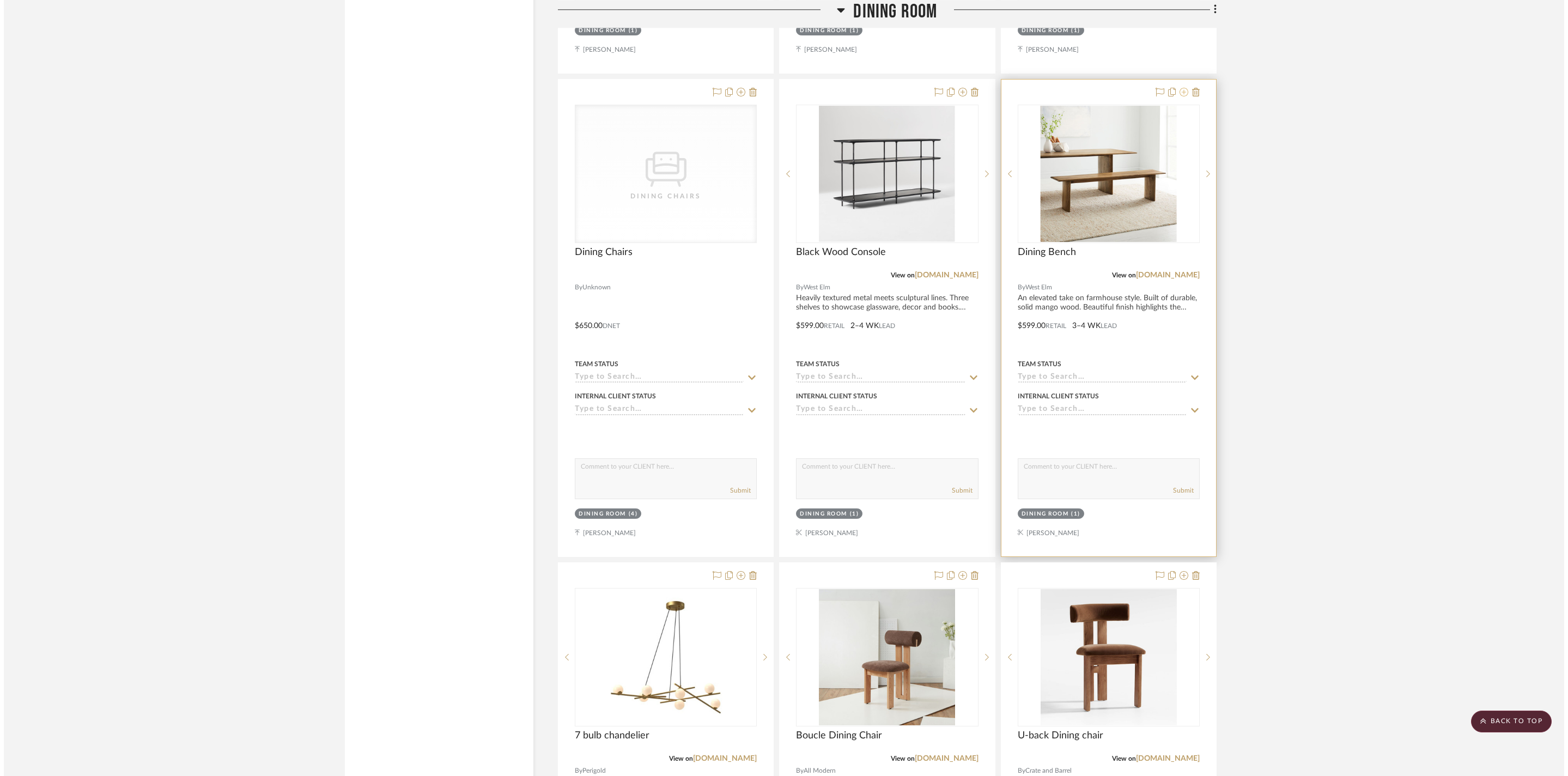
scroll to position [0, 0]
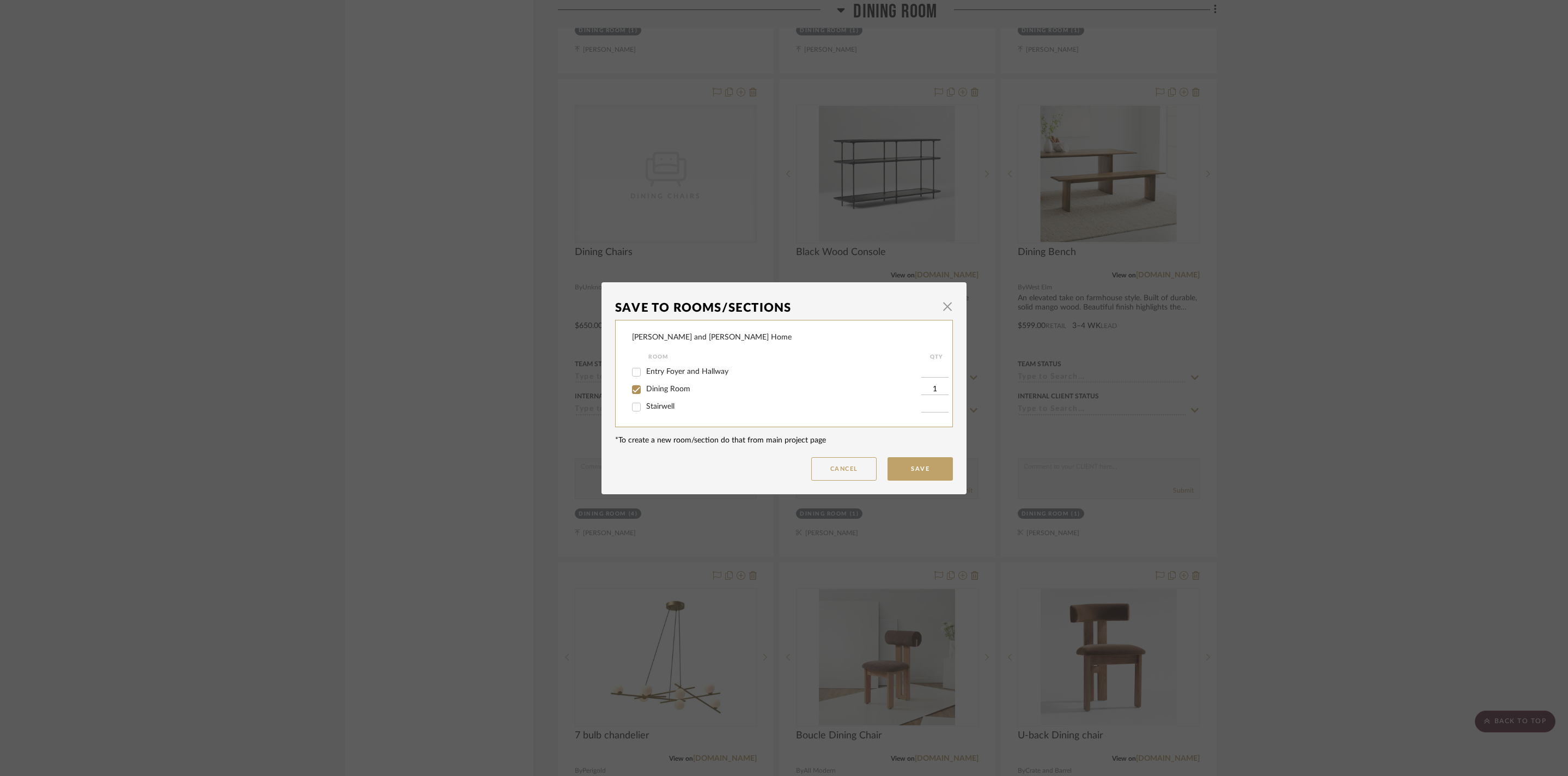
click at [662, 391] on span "Dining Room" at bounding box center [667, 389] width 44 height 7
click at [645, 391] on input "Dining Room" at bounding box center [636, 389] width 17 height 17
checkbox input "false"
click at [892, 473] on button "Save" at bounding box center [920, 469] width 65 height 24
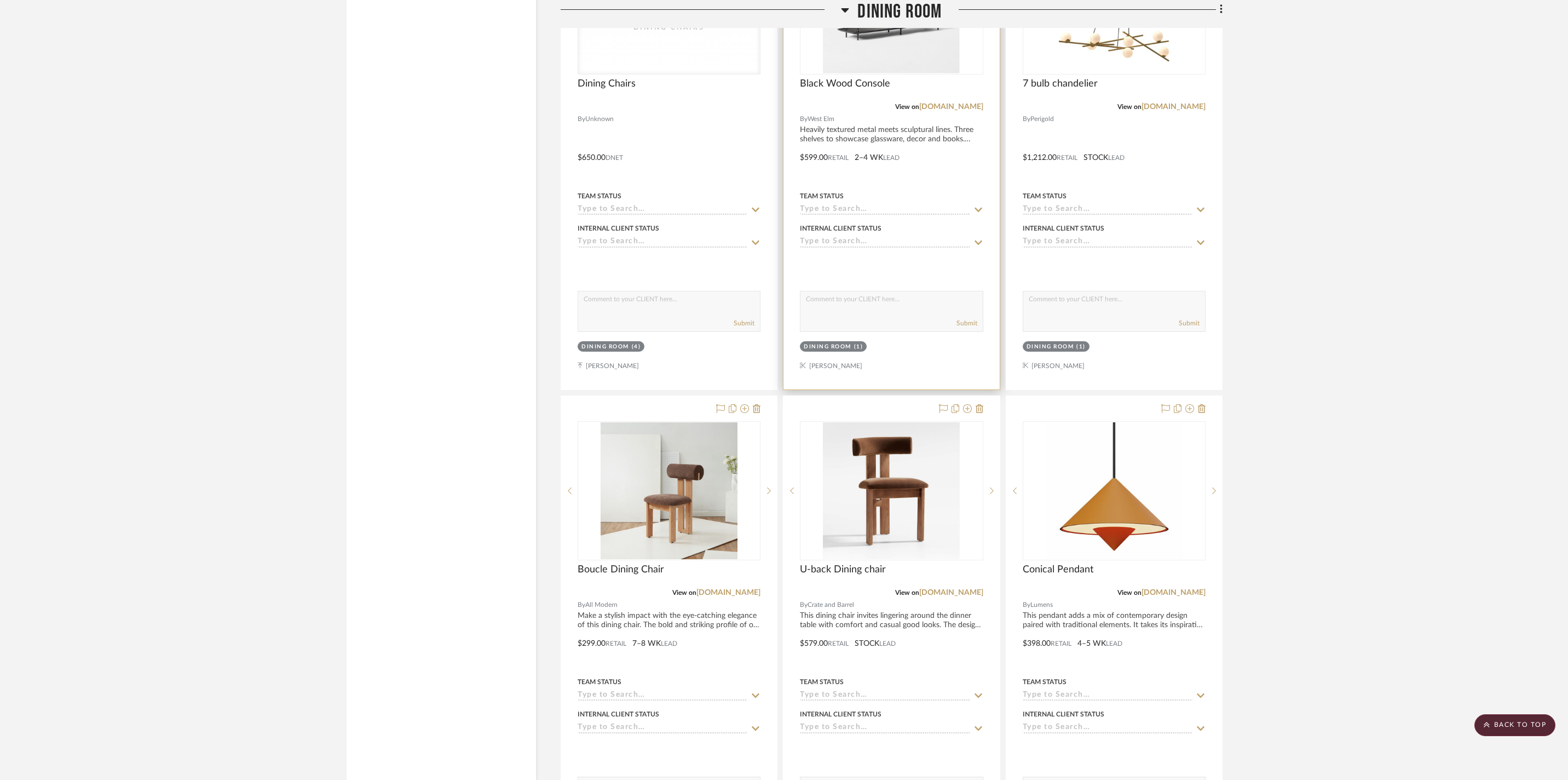
scroll to position [2545, 0]
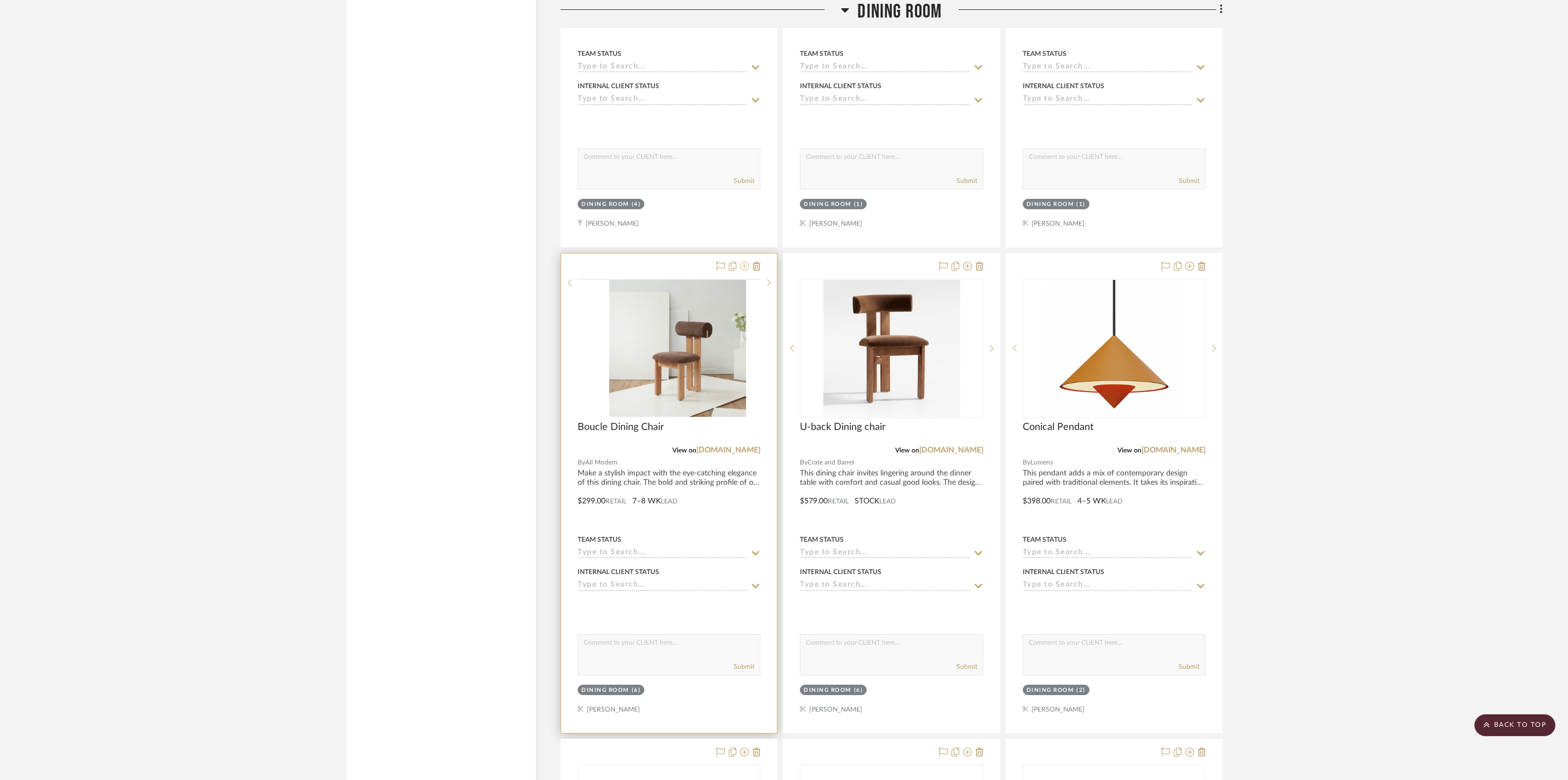
click at [741, 271] on icon at bounding box center [744, 266] width 9 height 9
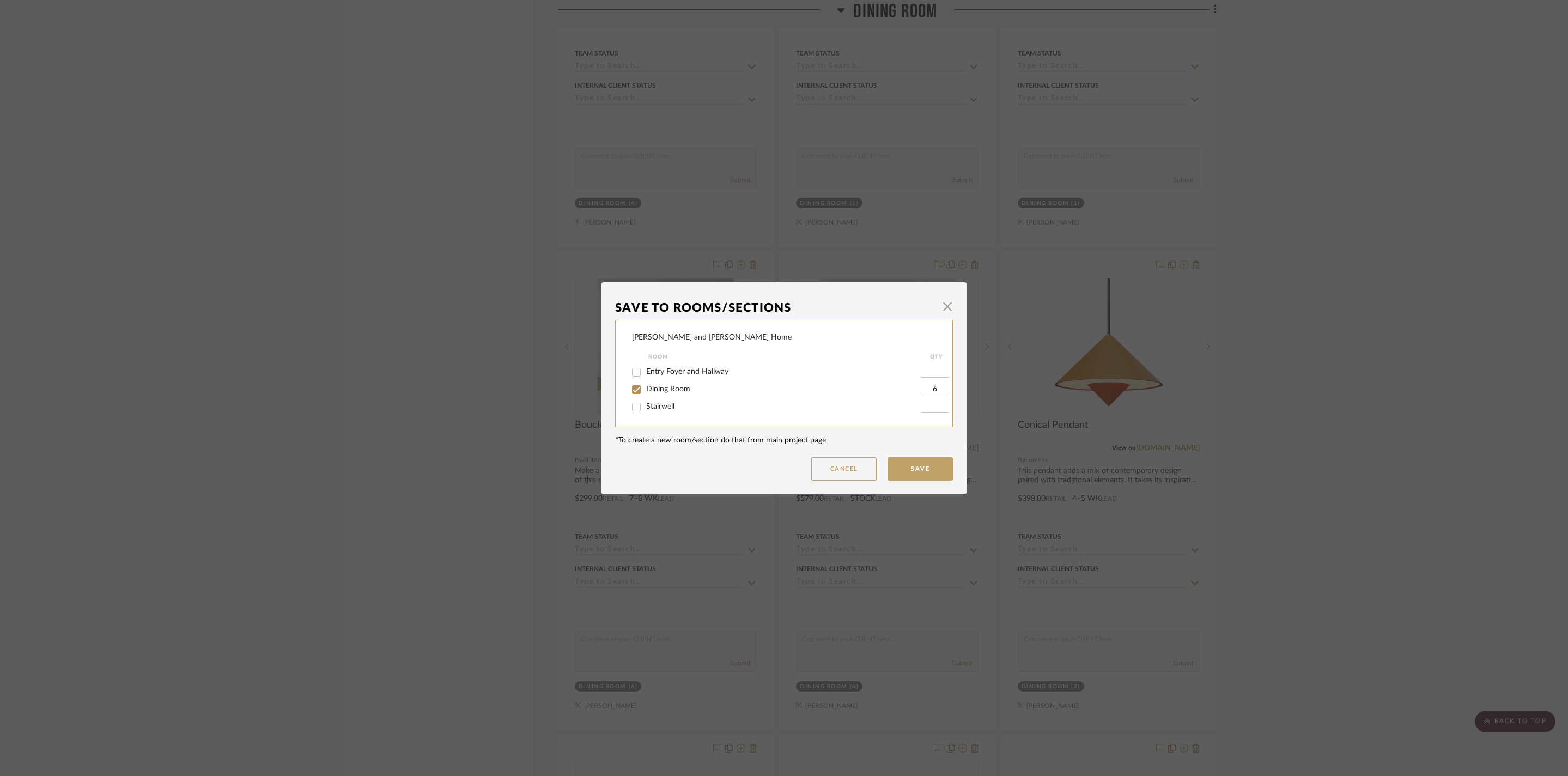
click at [659, 386] on span "Dining Room" at bounding box center [667, 389] width 44 height 7
click at [645, 386] on input "Dining Room" at bounding box center [636, 389] width 17 height 17
checkbox input "false"
click at [913, 473] on button "Save" at bounding box center [920, 469] width 65 height 24
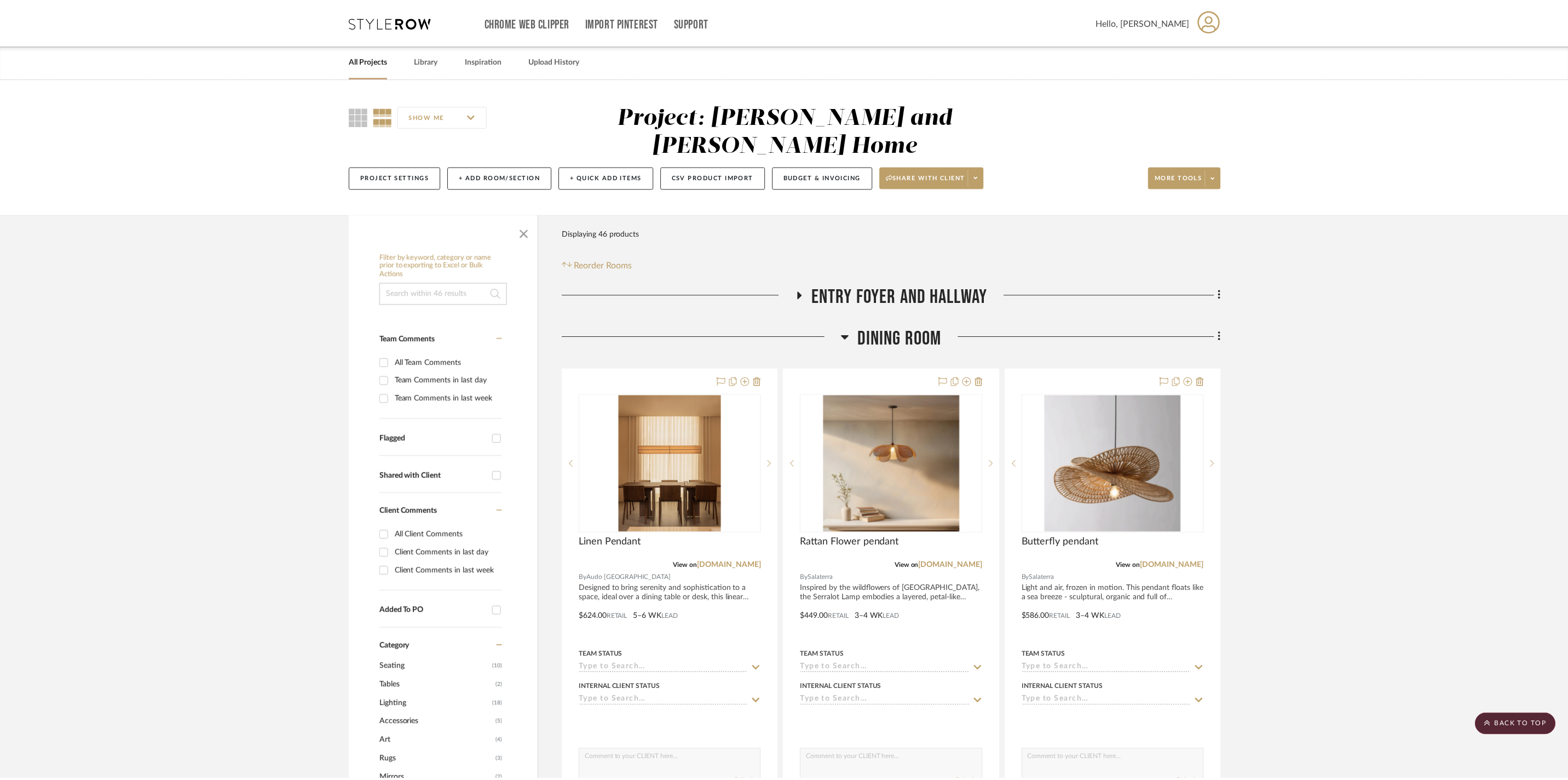
scroll to position [2545, 0]
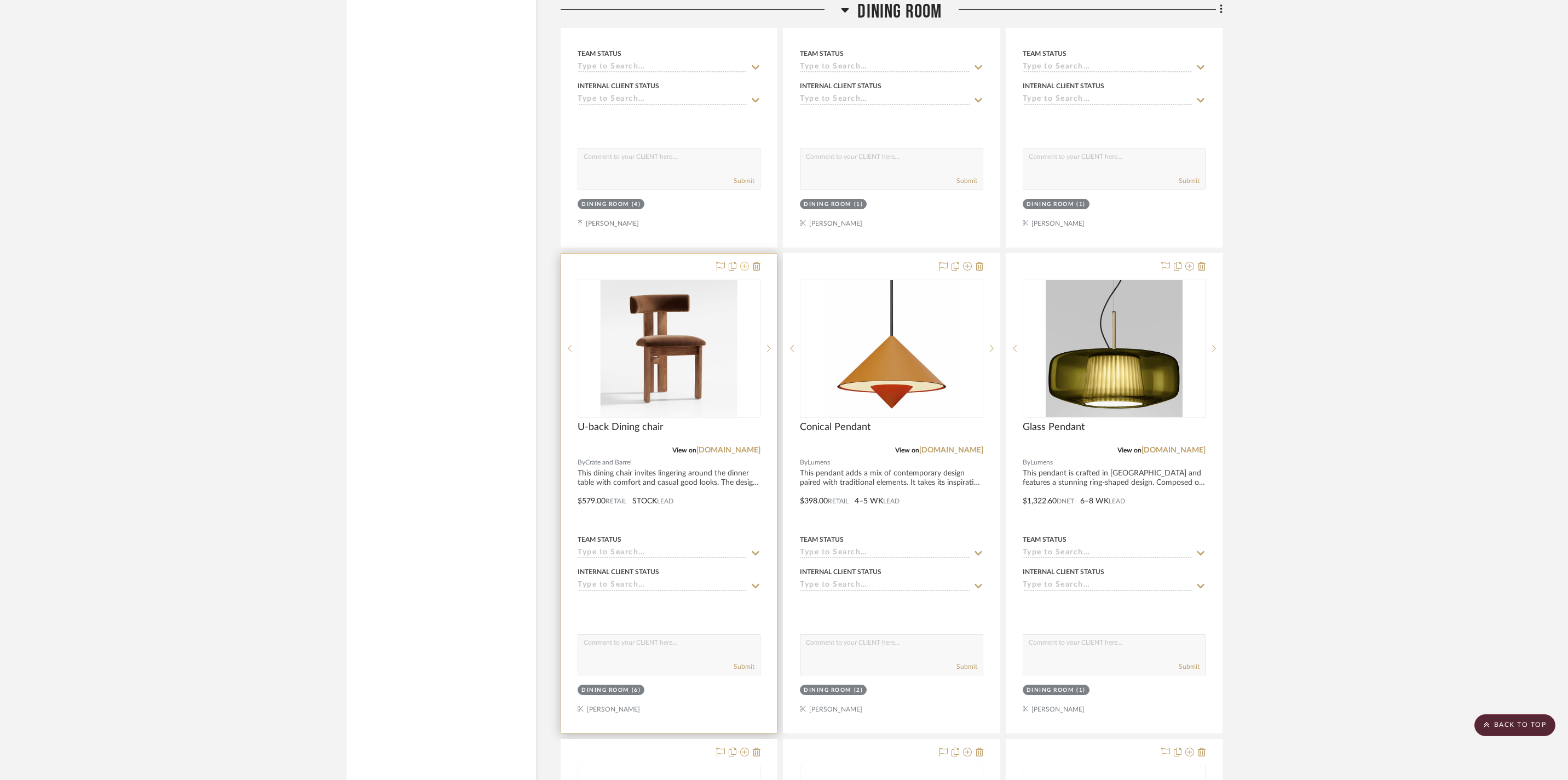
click at [741, 271] on icon at bounding box center [744, 266] width 9 height 9
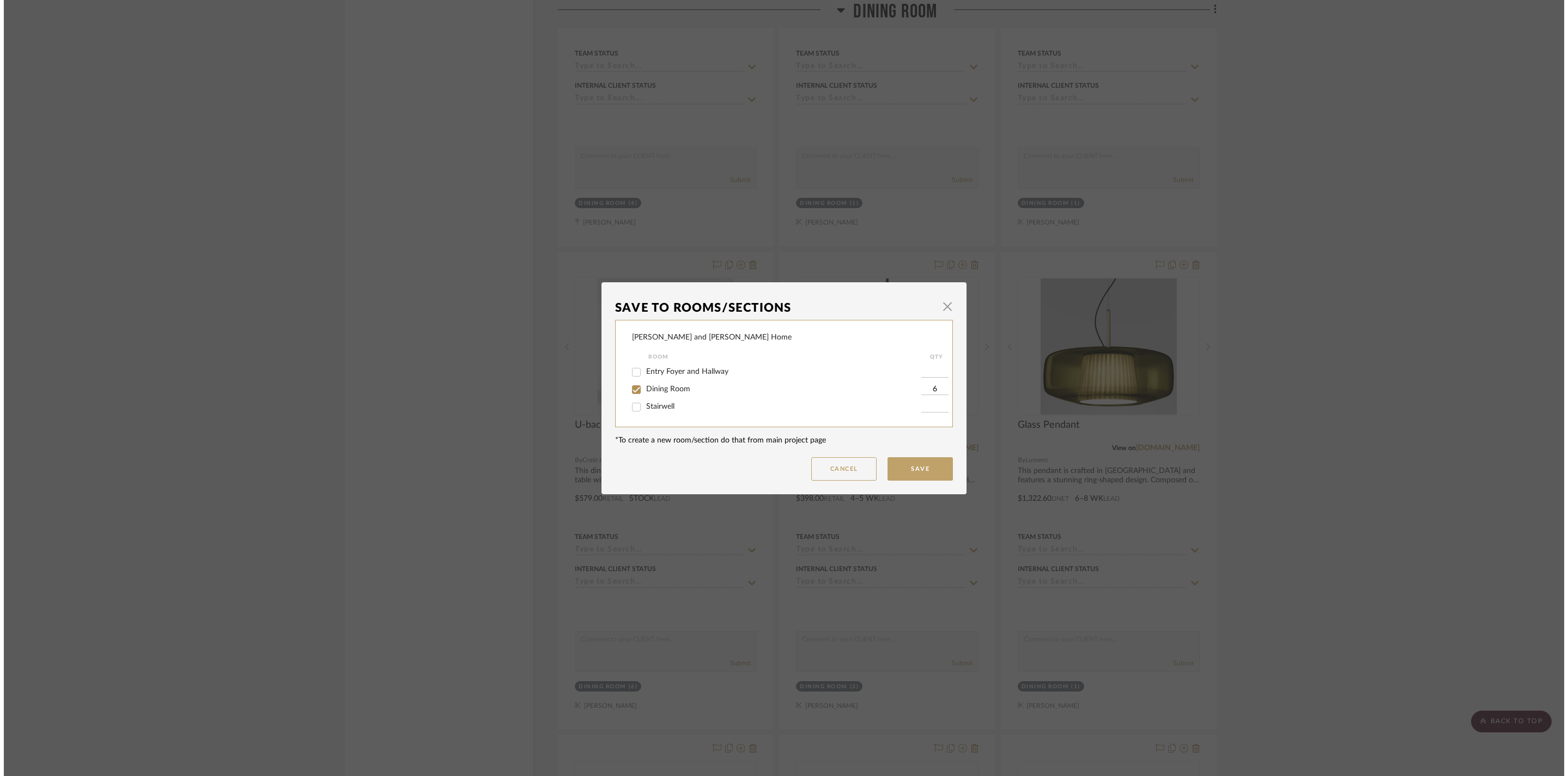
scroll to position [0, 0]
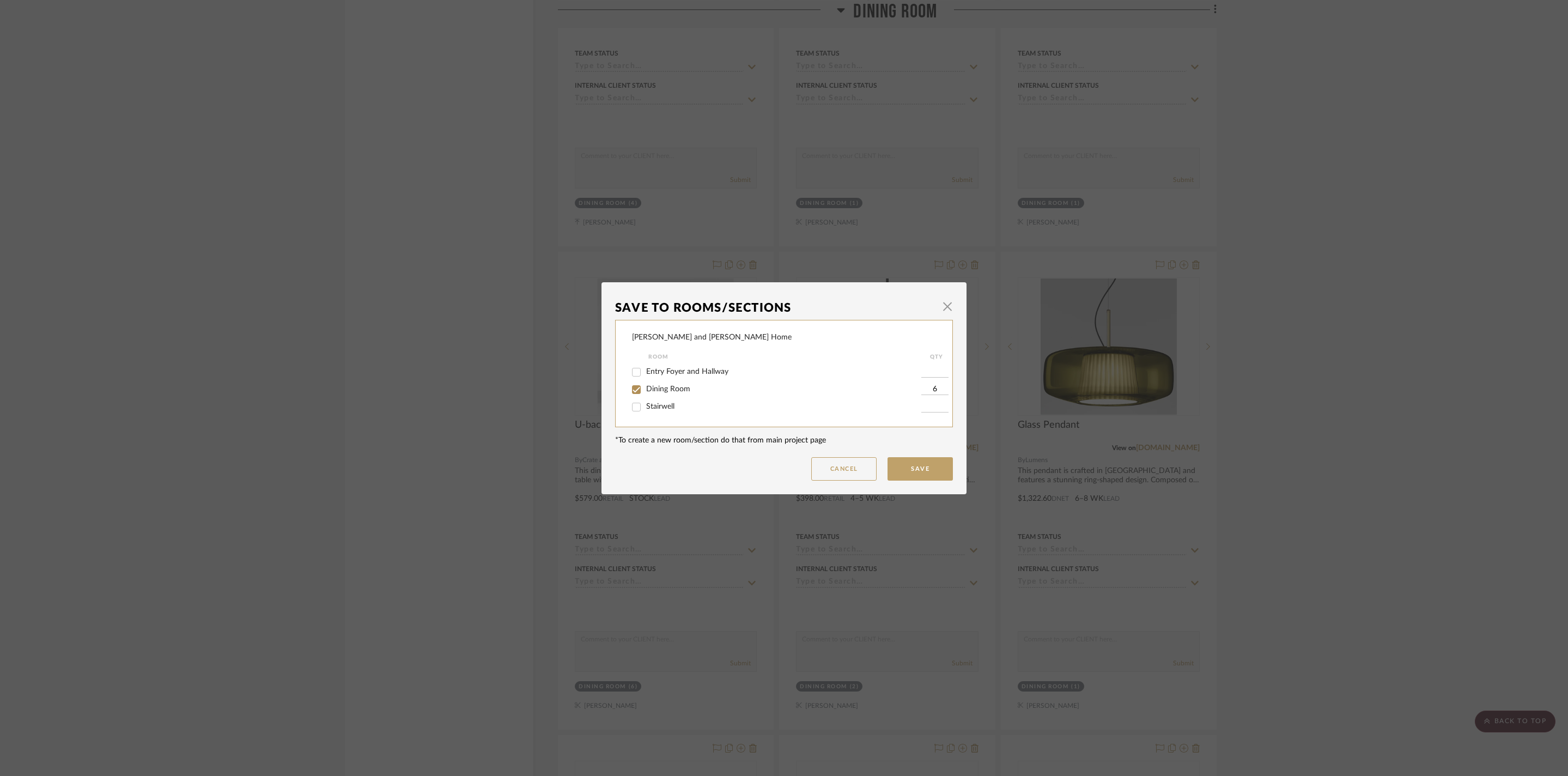
click at [666, 389] on span "Dining Room" at bounding box center [667, 389] width 44 height 7
click at [645, 389] on input "Dining Room" at bounding box center [636, 389] width 17 height 17
checkbox input "false"
click at [925, 473] on button "Save" at bounding box center [920, 469] width 65 height 24
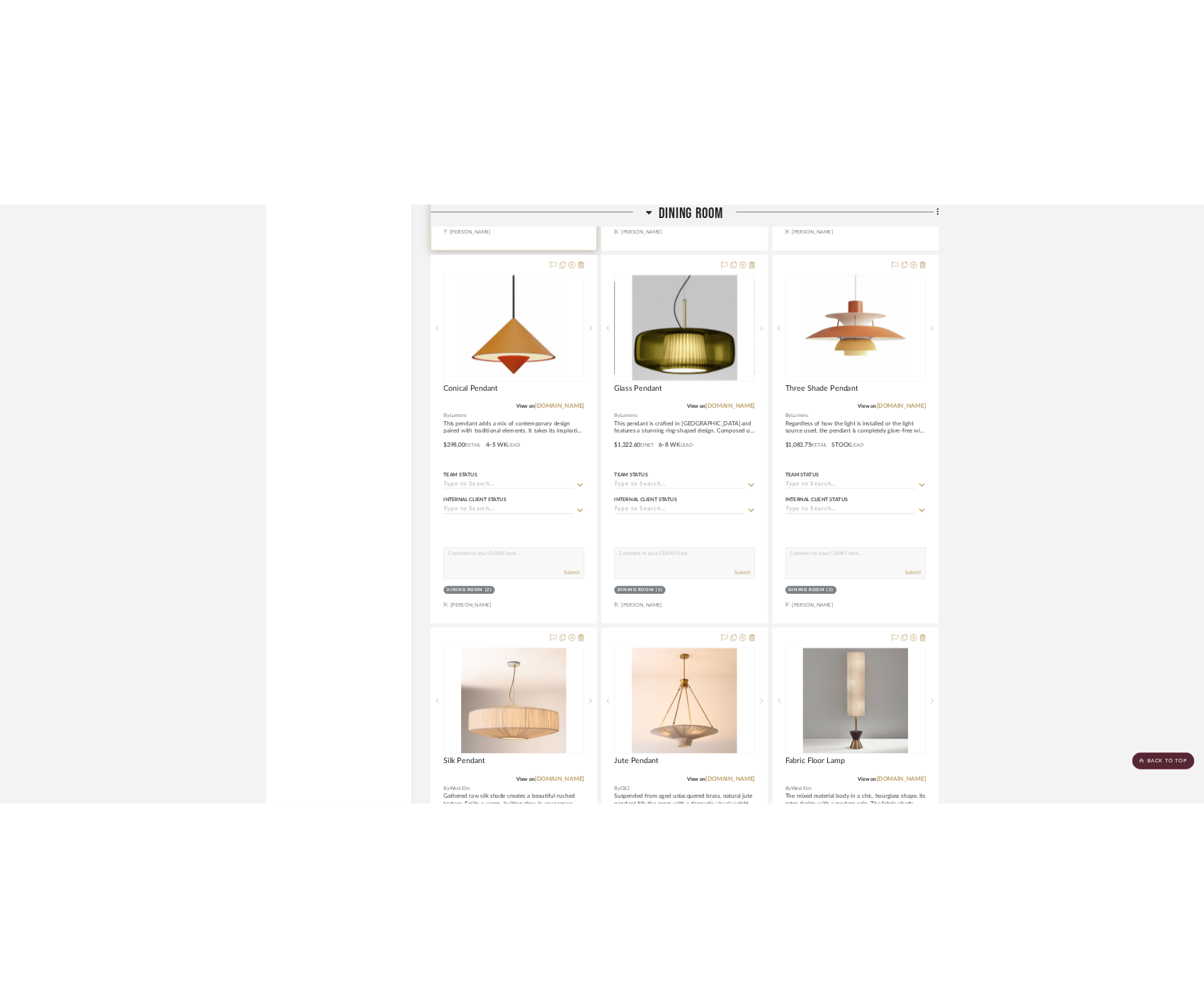
scroll to position [2598, 0]
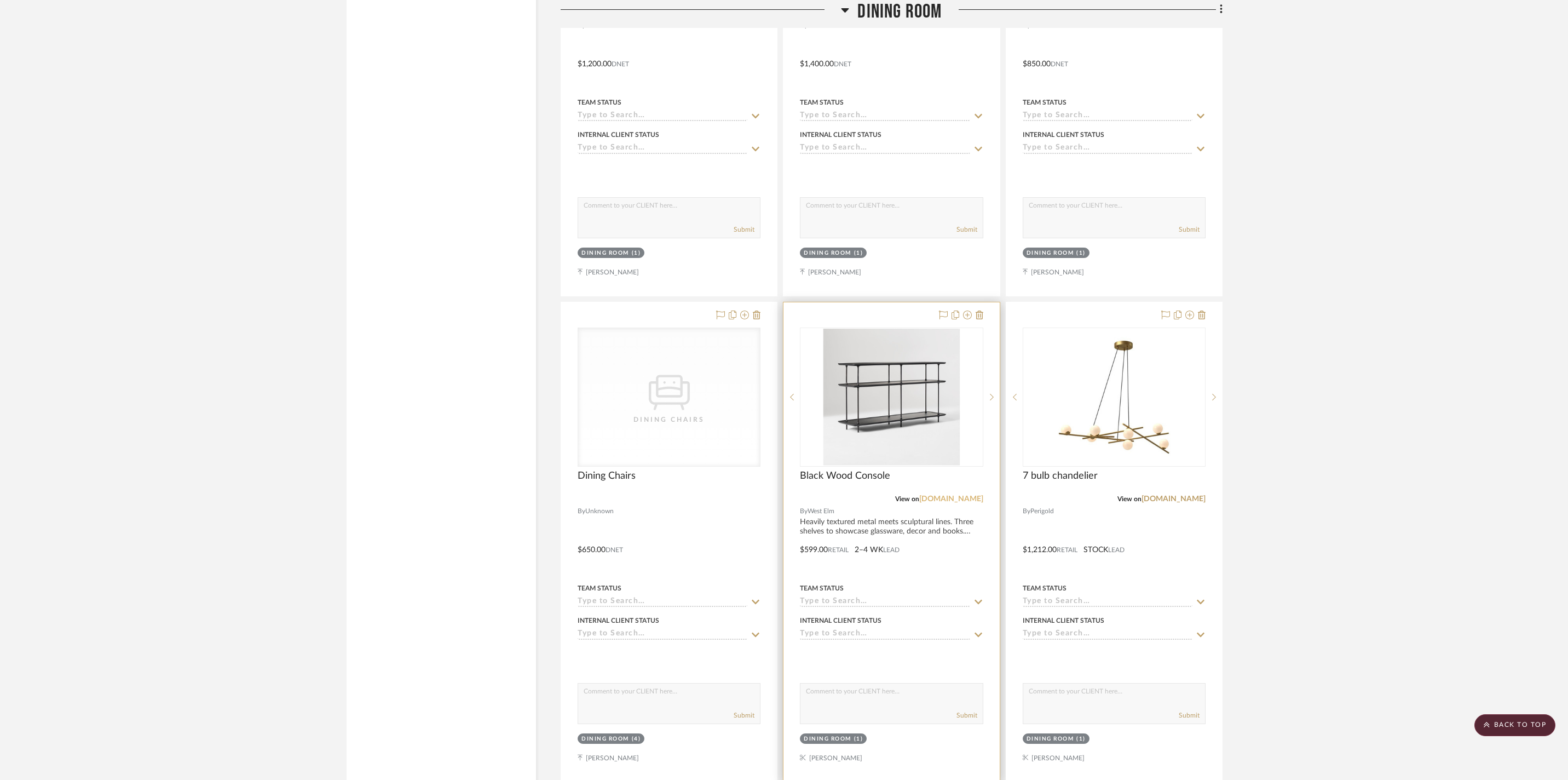
click at [944, 503] on link "westelm.com" at bounding box center [951, 499] width 64 height 7
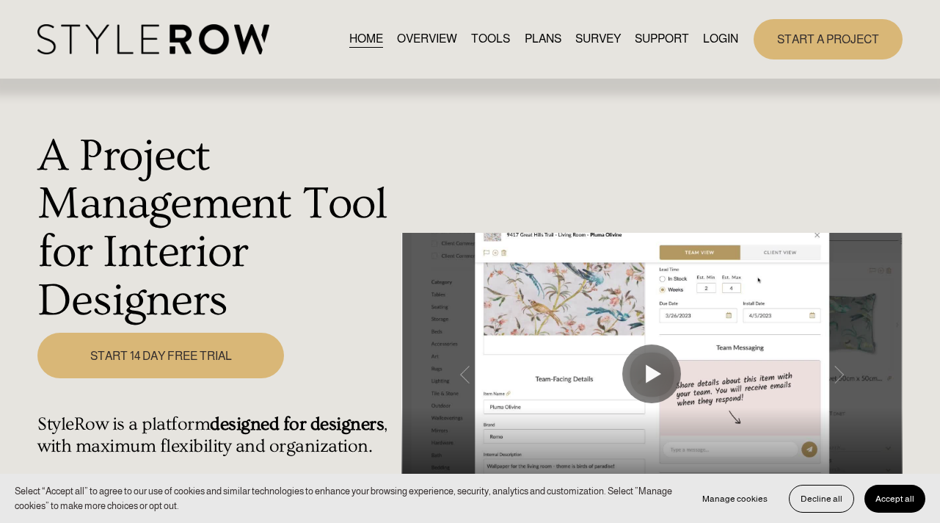
click at [723, 36] on link "LOGIN" at bounding box center [720, 39] width 35 height 20
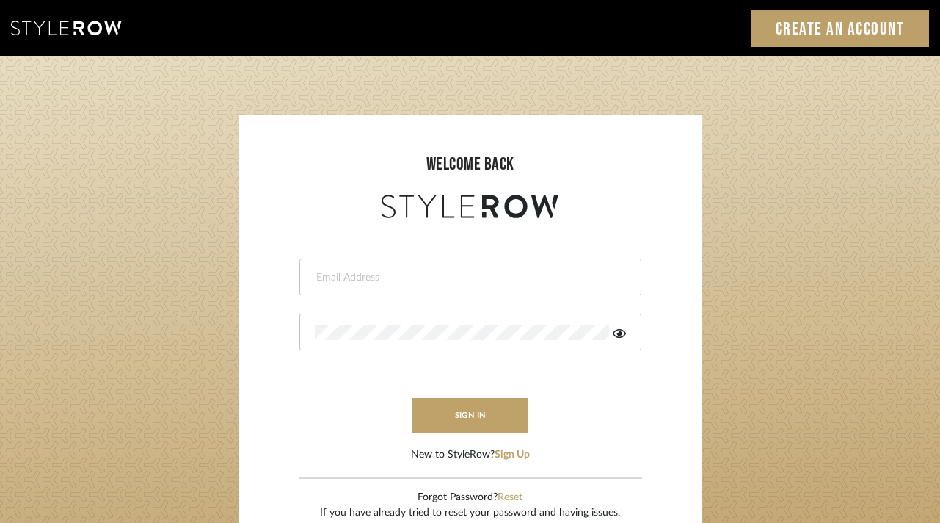
type input "[EMAIL_ADDRESS][DOMAIN_NAME]"
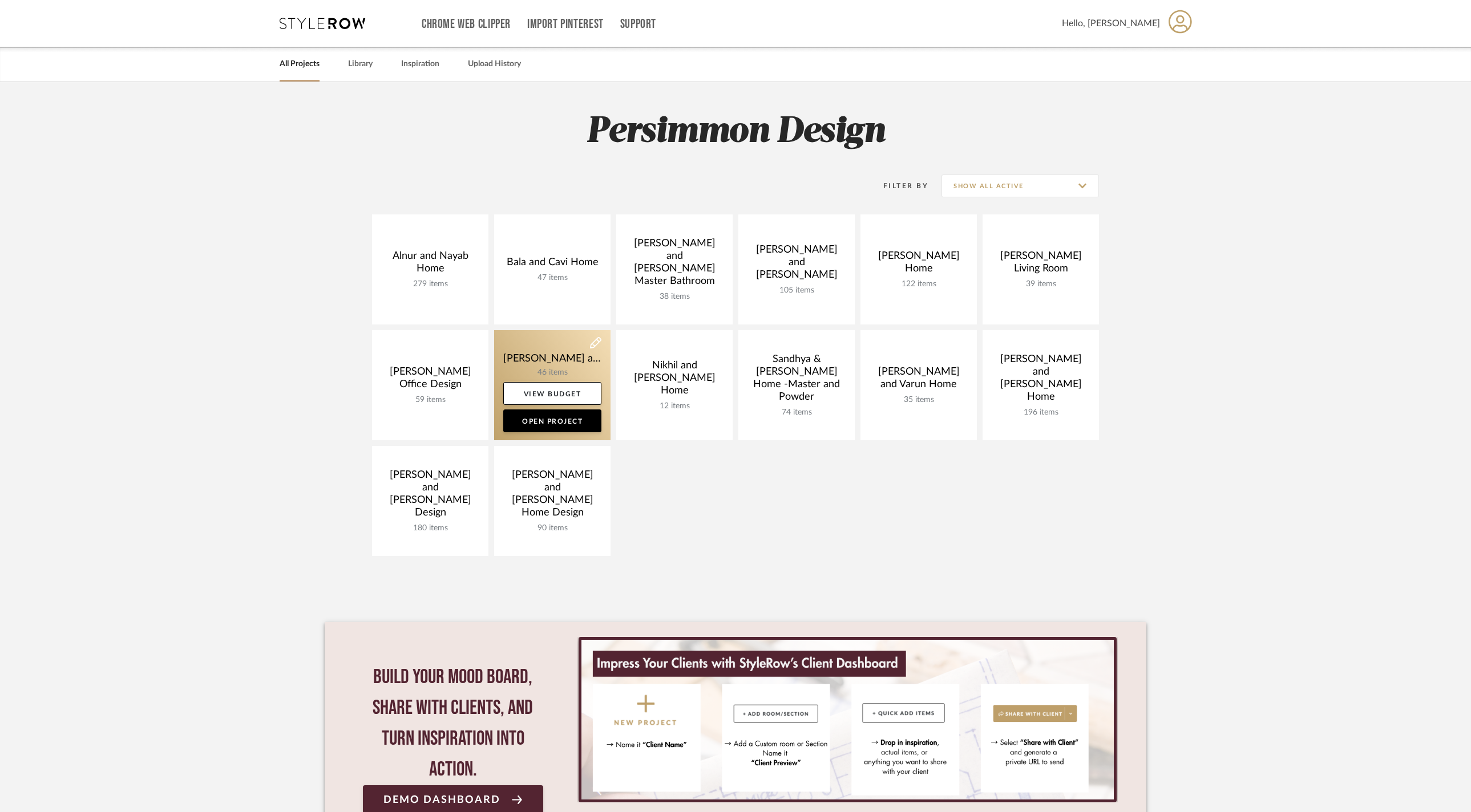
click at [563, 361] on link at bounding box center [553, 385] width 117 height 110
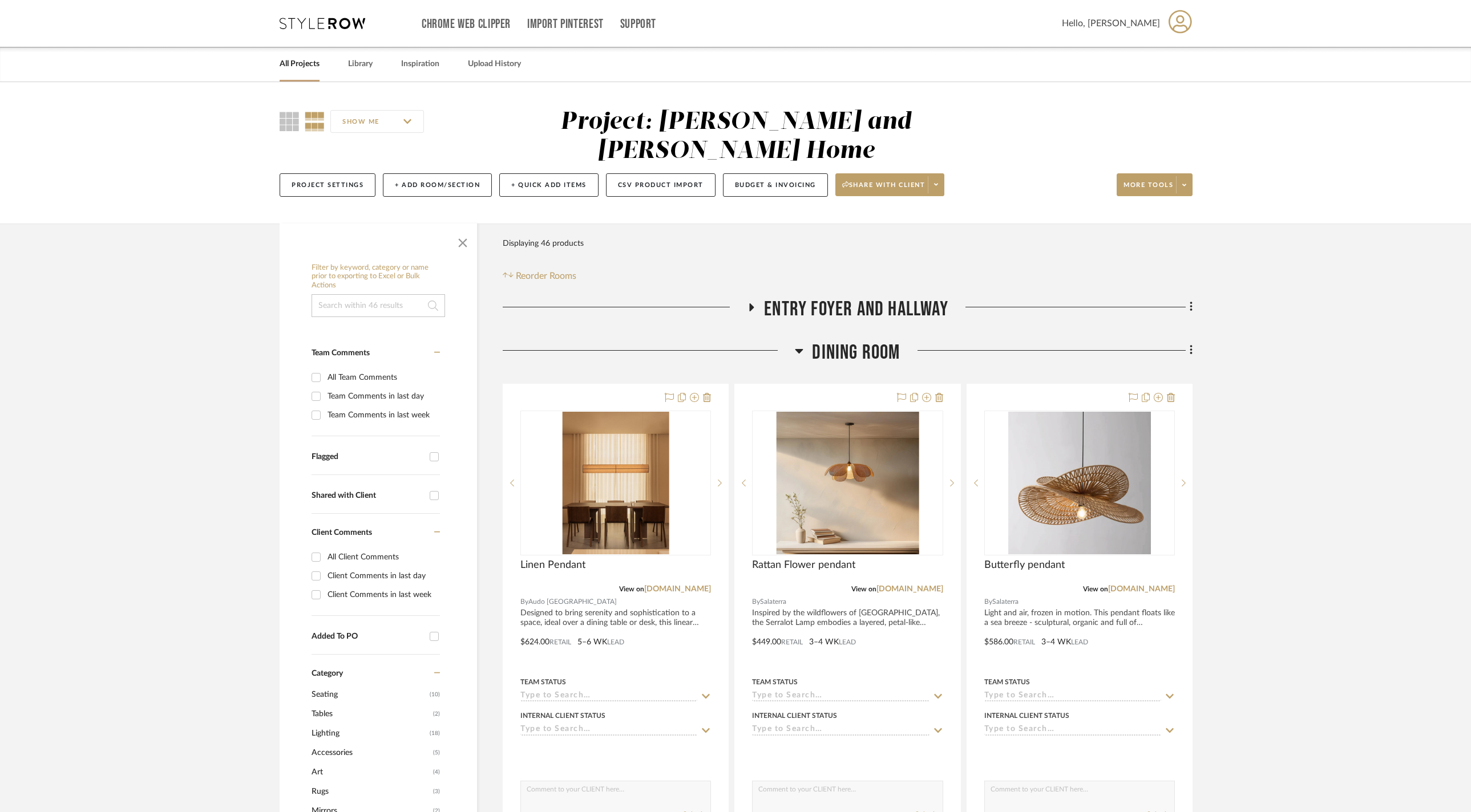
click at [798, 344] on icon at bounding box center [798, 351] width 9 height 14
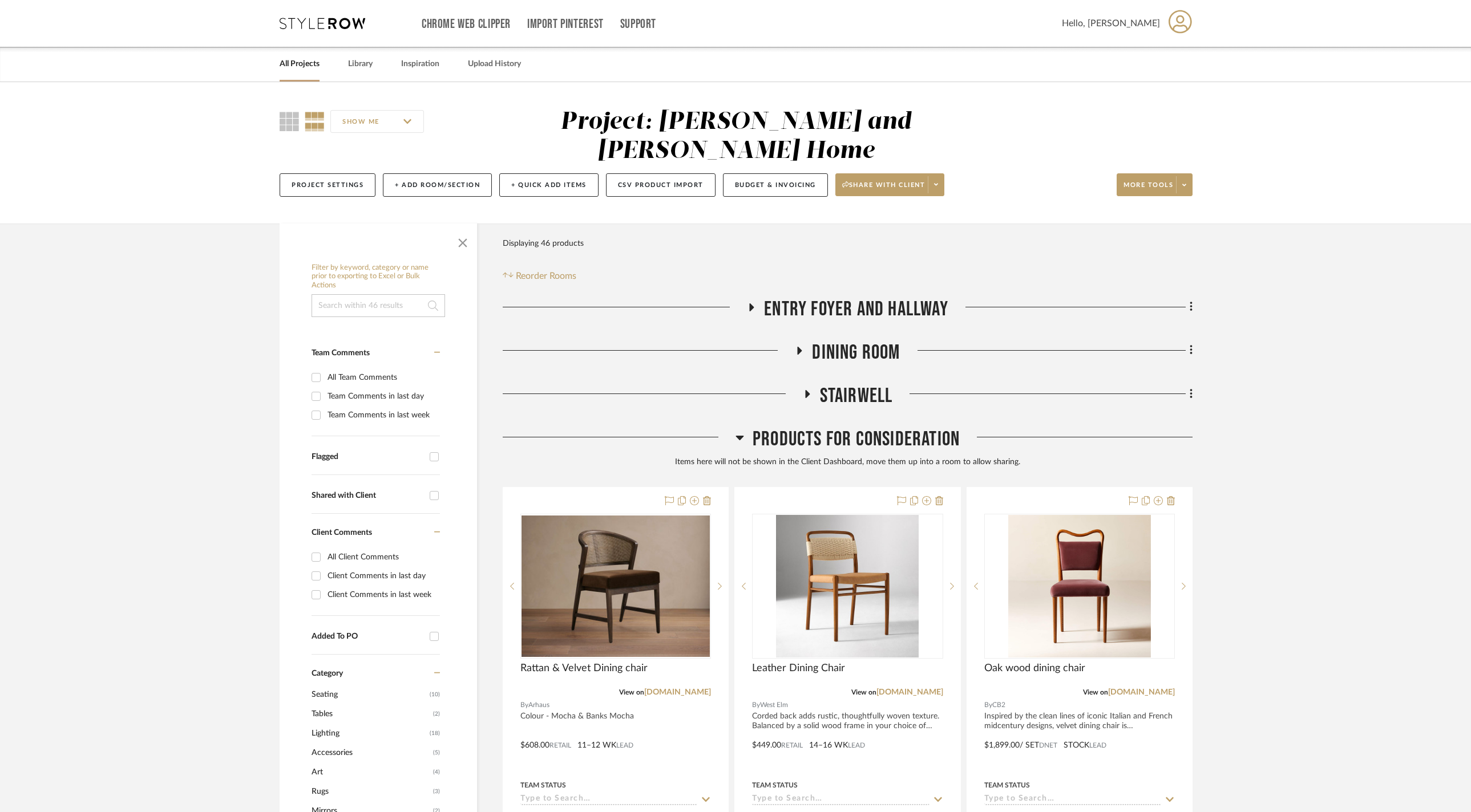
click at [802, 389] on icon at bounding box center [807, 393] width 14 height 9
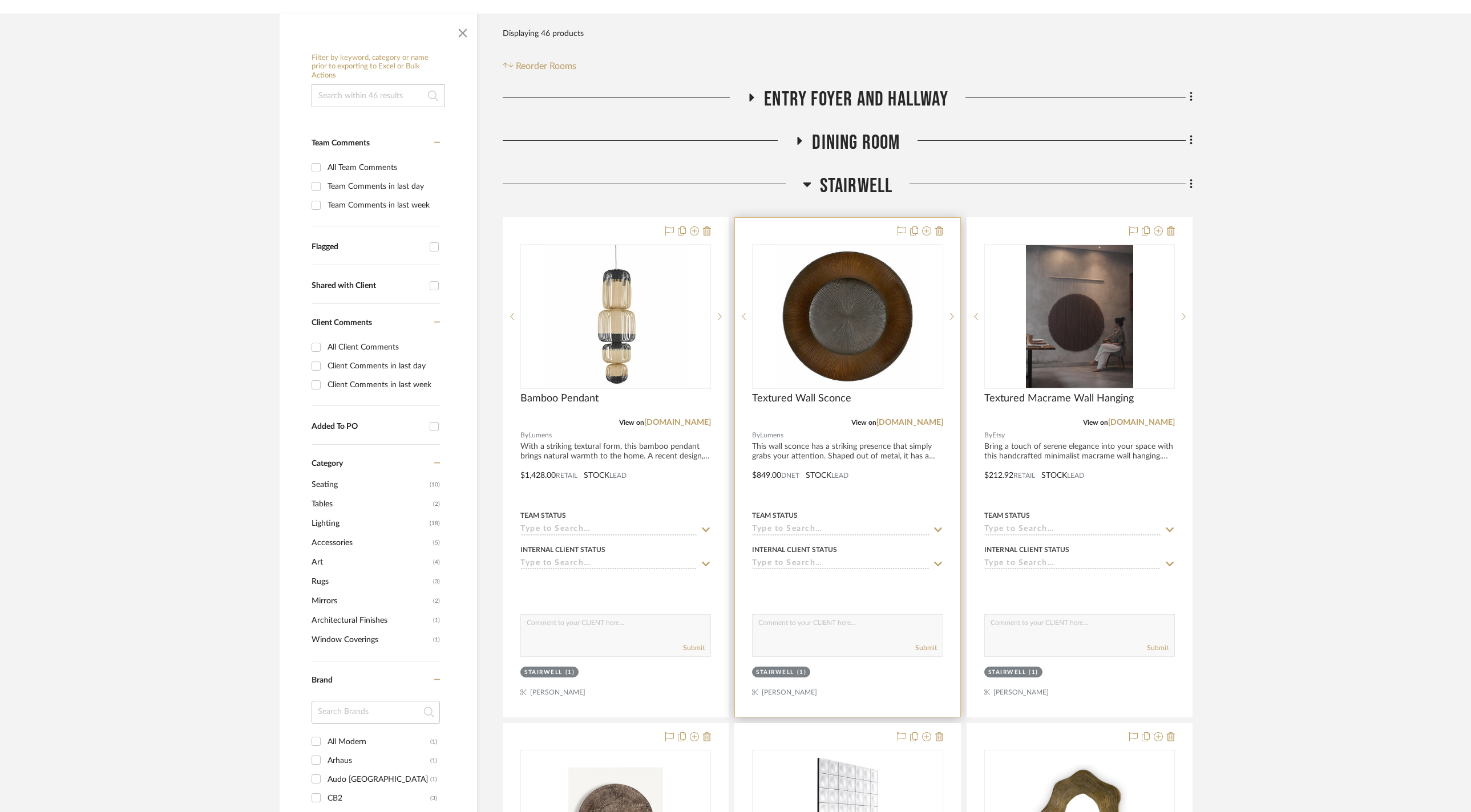
scroll to position [409, 0]
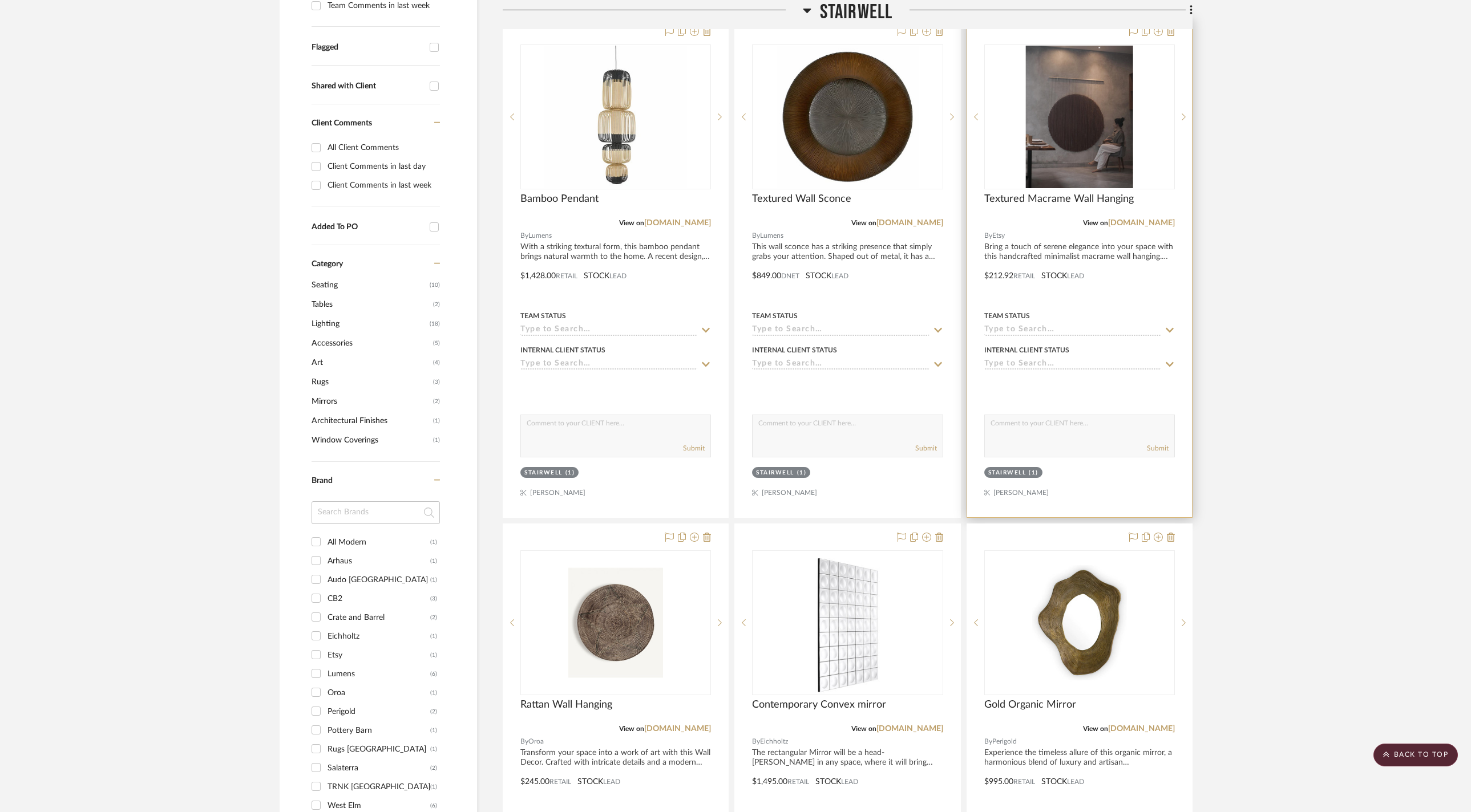
click at [1092, 203] on div "Textured Macrame Wall Hanging" at bounding box center [1079, 205] width 190 height 25
click at [1092, 196] on span "Textured Macrame Wall Hanging" at bounding box center [1059, 199] width 149 height 12
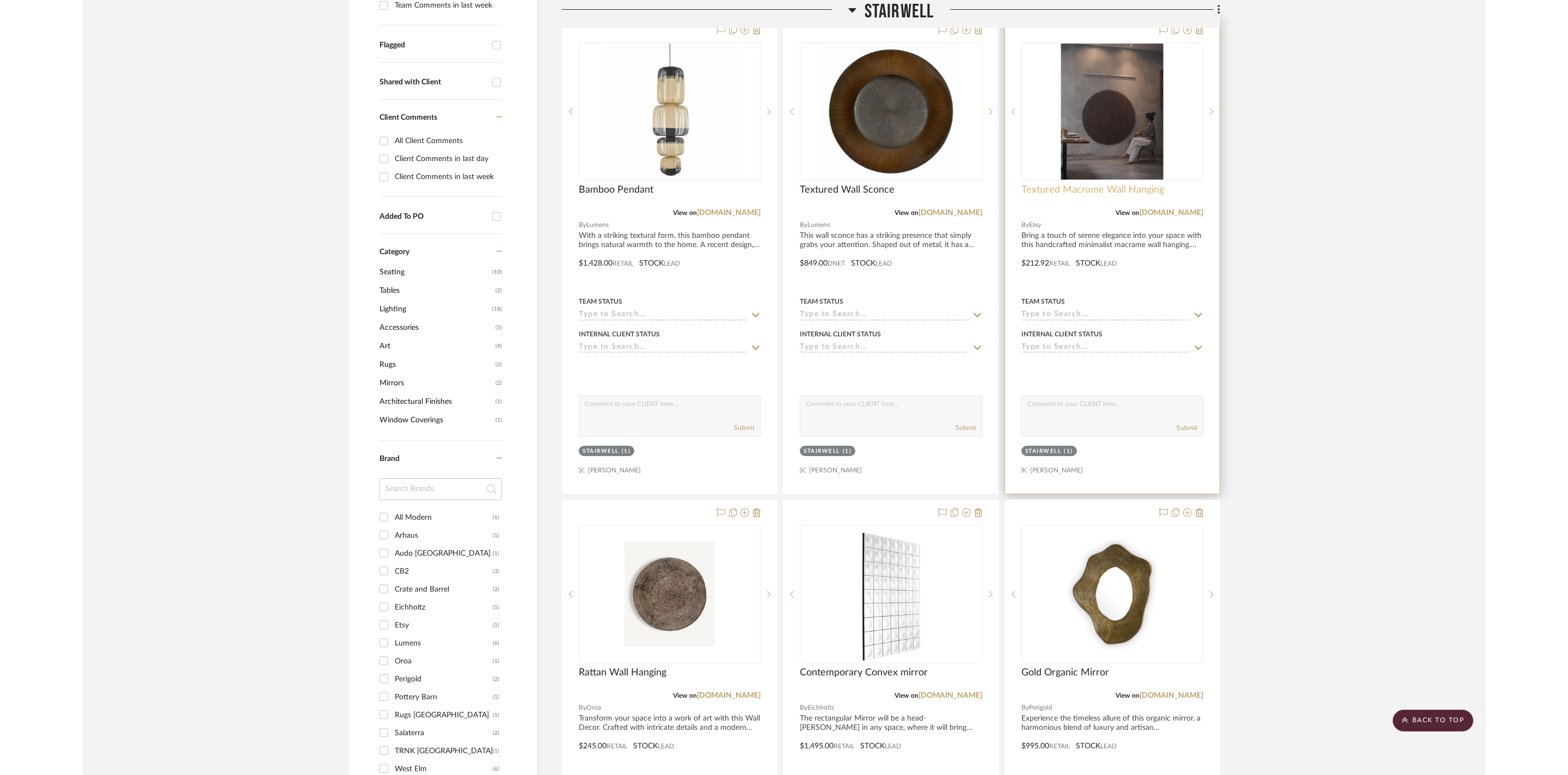
scroll to position [0, 0]
